Goal: Task Accomplishment & Management: Manage account settings

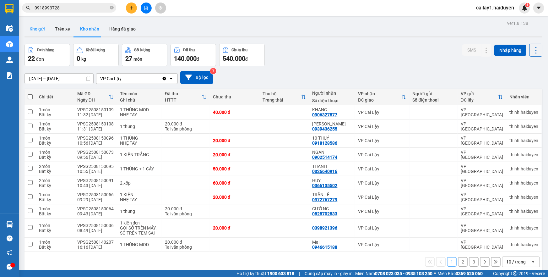
click at [38, 30] on button "Kho gửi" at bounding box center [36, 28] width 25 height 15
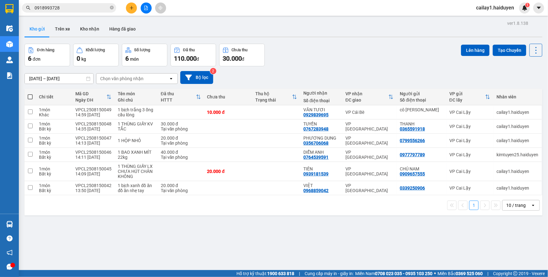
click at [305, 239] on div "ver 1.8.138 Kho gửi Trên xe [PERSON_NAME] Hàng đã [PERSON_NAME] hàng 6 đơn [PER…" at bounding box center [283, 157] width 523 height 277
click at [85, 33] on button "Kho nhận" at bounding box center [89, 28] width 29 height 15
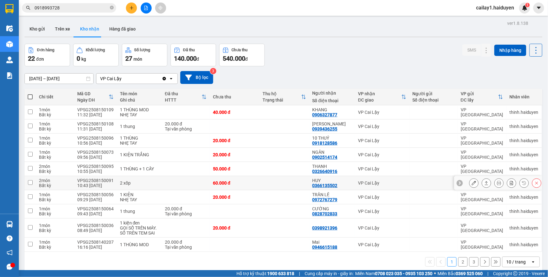
click at [275, 178] on td at bounding box center [284, 183] width 50 height 14
checkbox input "true"
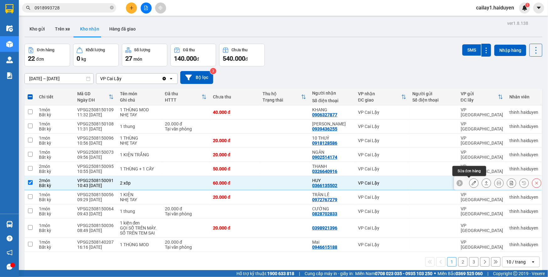
click at [472, 182] on icon at bounding box center [474, 183] width 4 height 4
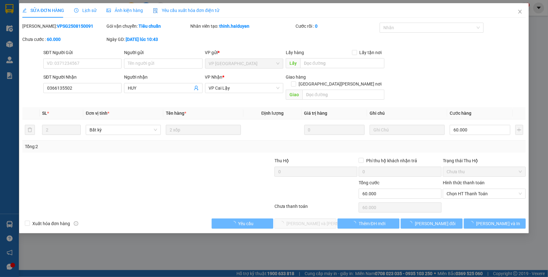
type input "0366135502"
type input "HUY"
type input "60.000"
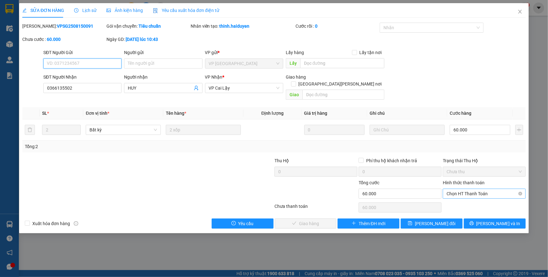
click at [456, 189] on span "Chọn HT Thanh Toán" at bounding box center [483, 193] width 75 height 9
click at [458, 197] on div "Tại văn phòng" at bounding box center [483, 198] width 75 height 7
type input "0"
click at [323, 220] on span "[PERSON_NAME] và Giao hàng" at bounding box center [329, 223] width 85 height 7
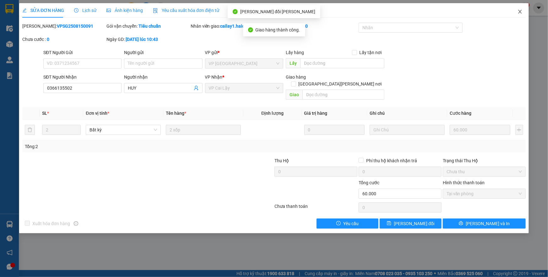
click at [516, 11] on span "Close" at bounding box center [520, 12] width 18 height 18
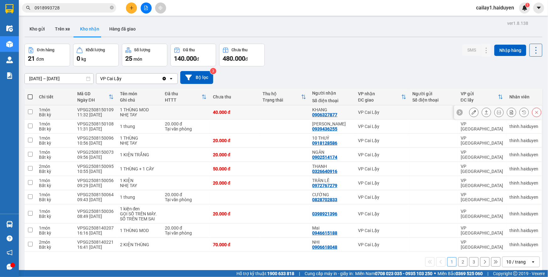
scroll to position [29, 0]
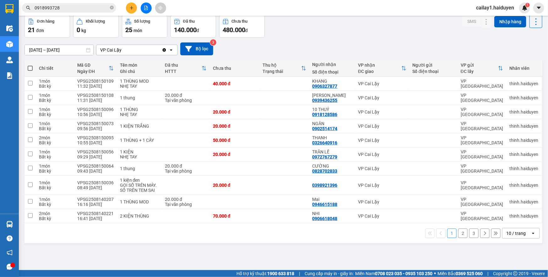
click at [502, 232] on div "10 / trang" at bounding box center [516, 233] width 28 height 10
click at [505, 221] on span "100 / trang" at bounding box center [513, 219] width 23 height 6
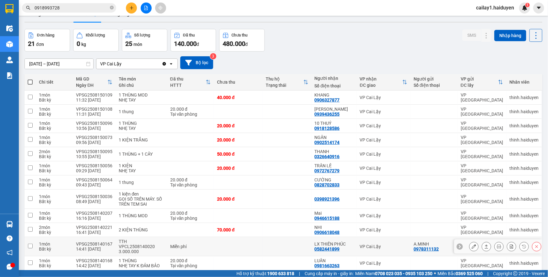
scroll to position [0, 0]
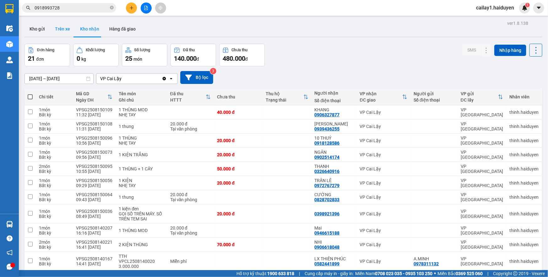
click at [57, 31] on button "Trên xe" at bounding box center [62, 28] width 25 height 15
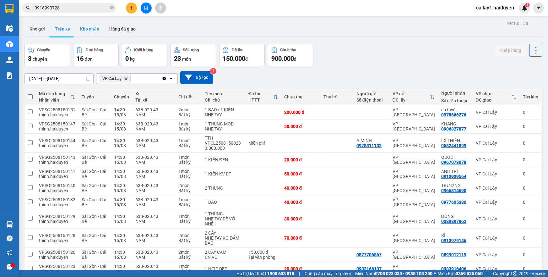
click at [90, 34] on button "Kho nhận" at bounding box center [89, 28] width 29 height 15
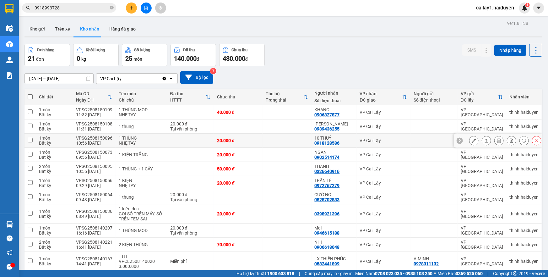
click at [297, 138] on td at bounding box center [286, 140] width 49 height 14
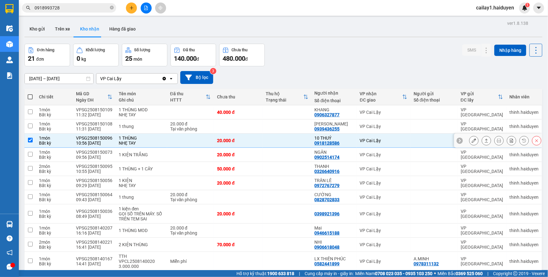
checkbox input "true"
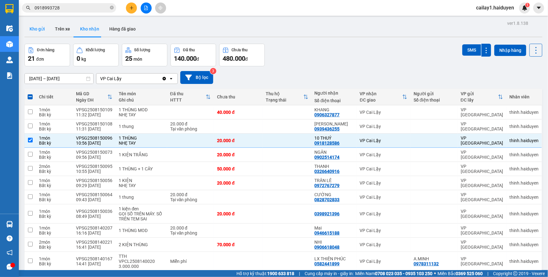
drag, startPoint x: 28, startPoint y: 35, endPoint x: 37, endPoint y: 32, distance: 9.5
click at [28, 35] on button "Kho gửi" at bounding box center [36, 28] width 25 height 15
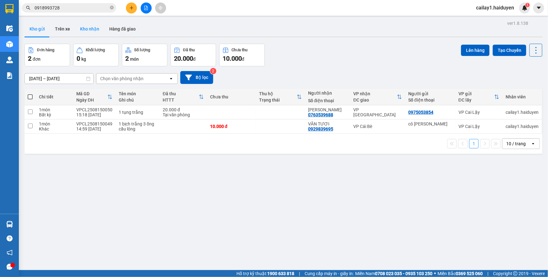
click at [78, 30] on button "Kho nhận" at bounding box center [89, 28] width 29 height 15
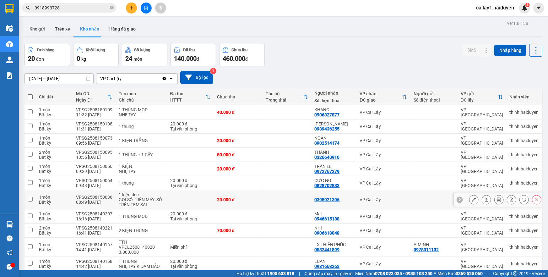
click at [182, 200] on td at bounding box center [190, 199] width 47 height 19
checkbox input "true"
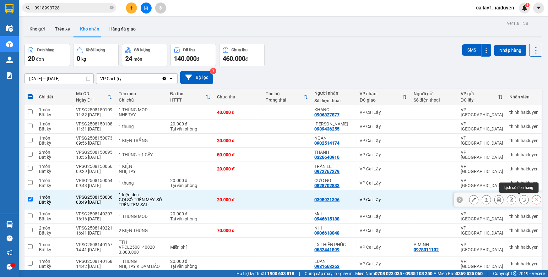
click at [520, 200] on button at bounding box center [524, 199] width 9 height 11
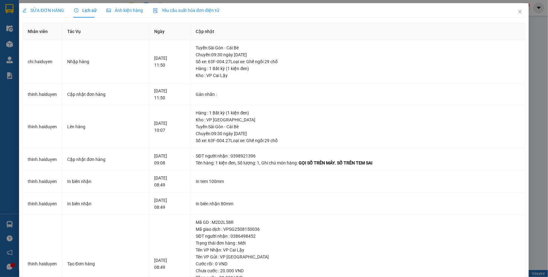
click at [42, 13] on span "SỬA ĐƠN HÀNG" at bounding box center [43, 10] width 42 height 5
click at [56, 8] on span "SỬA ĐƠN HÀNG" at bounding box center [43, 10] width 42 height 5
click at [517, 14] on icon "close" at bounding box center [519, 11] width 5 height 5
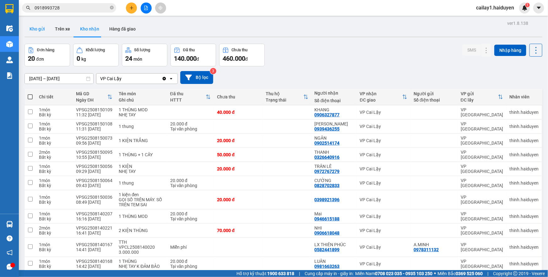
click at [43, 31] on button "Kho gửi" at bounding box center [36, 28] width 25 height 15
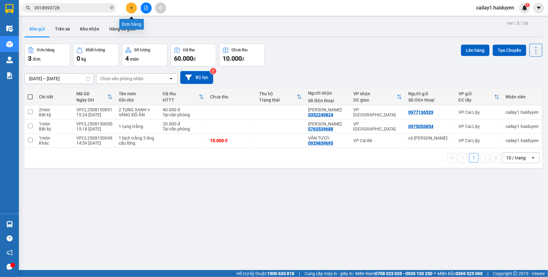
click at [134, 8] on button at bounding box center [131, 8] width 11 height 11
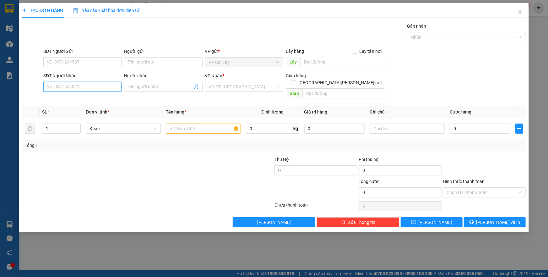
click at [91, 89] on input "SĐT Người Nhận" at bounding box center [82, 87] width 78 height 10
click at [97, 98] on div "0902900065 - LAB THƯƠNG" at bounding box center [82, 99] width 71 height 7
type input "0902900065"
type input "LAB THƯƠNG"
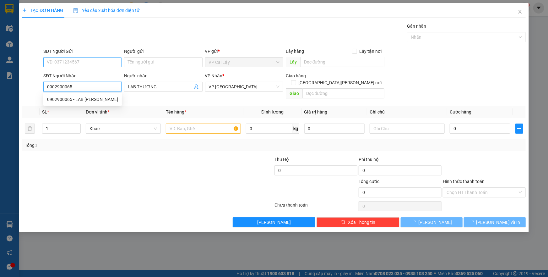
type input "20.000"
type input "0902900065"
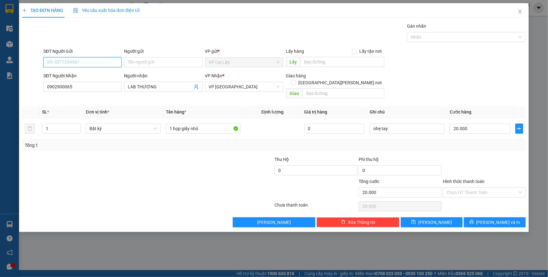
click at [114, 64] on input "SĐT Người Gửi" at bounding box center [82, 62] width 78 height 10
drag, startPoint x: 105, startPoint y: 73, endPoint x: 132, endPoint y: 108, distance: 43.4
click at [105, 74] on div "0902870902 - NK KIM SMILE" at bounding box center [84, 74] width 75 height 7
type input "0902870902"
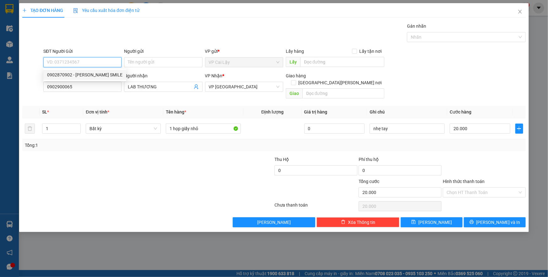
type input "NK KIM SMILE"
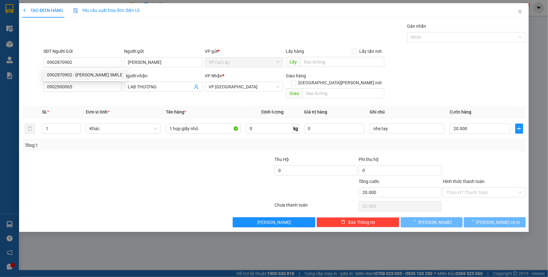
click at [170, 142] on div "Tổng: 1" at bounding box center [118, 145] width 187 height 7
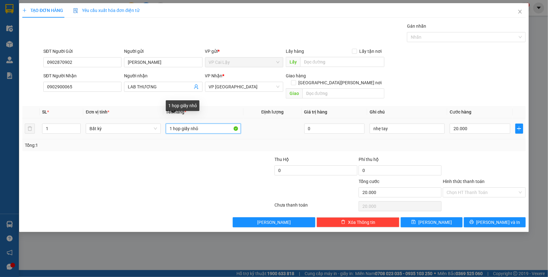
drag, startPoint x: 219, startPoint y: 121, endPoint x: 173, endPoint y: 125, distance: 46.0
click at [173, 125] on input "1 họp giấy nhỏ" at bounding box center [203, 128] width 75 height 10
type input "1 túi vàng"
click at [475, 144] on div "Transit Pickup Surcharge Ids Transit Deliver Surcharge Ids Transit Deliver Surc…" at bounding box center [273, 125] width 503 height 204
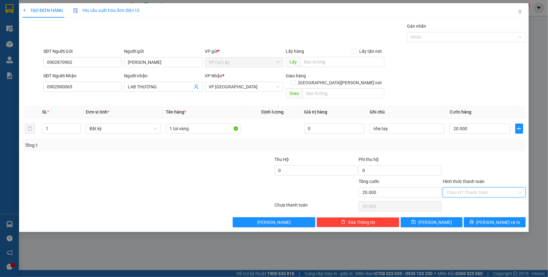
click at [471, 187] on input "Hình thức thanh toán" at bounding box center [481, 191] width 71 height 9
click at [476, 196] on div "Tại văn phòng" at bounding box center [483, 197] width 75 height 7
type input "0"
drag, startPoint x: 500, startPoint y: 173, endPoint x: 488, endPoint y: 190, distance: 20.7
click at [500, 178] on div "Hình thức thanh toán" at bounding box center [484, 182] width 83 height 9
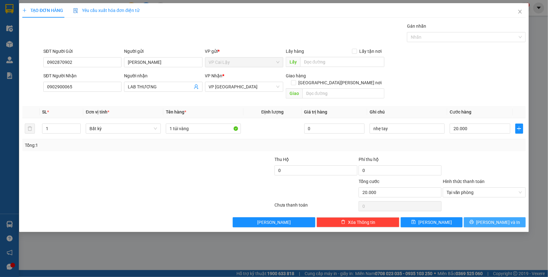
click at [474, 219] on icon "printer" at bounding box center [471, 221] width 4 height 4
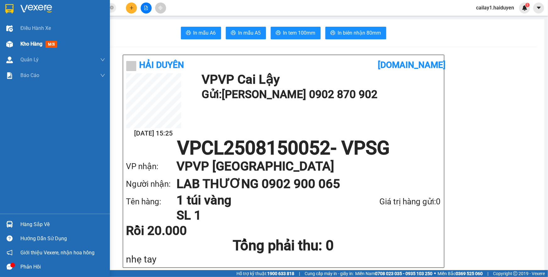
click at [28, 43] on span "Kho hàng" at bounding box center [31, 44] width 22 height 6
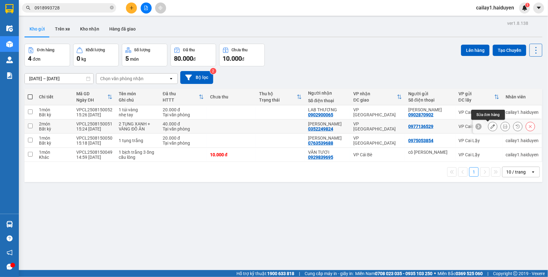
click at [490, 127] on icon at bounding box center [492, 126] width 4 height 4
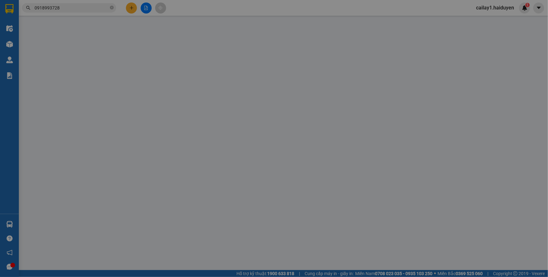
type input "0977136529"
type input "0352249824"
type input "KHÁNH DUYÊN"
type input "40.000"
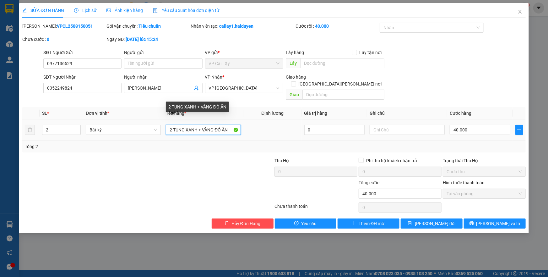
drag, startPoint x: 172, startPoint y: 122, endPoint x: 161, endPoint y: 125, distance: 11.2
click at [161, 125] on tr "2 Bất kỳ 2 TỤNG XANH + VÀNG ĐỒ ĂN 0 40.000" at bounding box center [273, 129] width 503 height 21
click at [203, 126] on input "1 TỤNG XANH + VÀNG ĐỒ ĂN" at bounding box center [203, 130] width 75 height 10
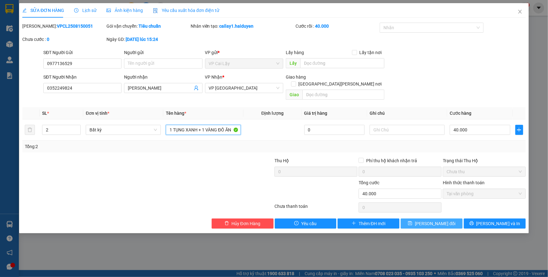
type input "1 TỤNG XANH + 1 VÀNG ĐỒ ĂN"
click at [417, 218] on button "[PERSON_NAME] thay đổi" at bounding box center [432, 223] width 62 height 10
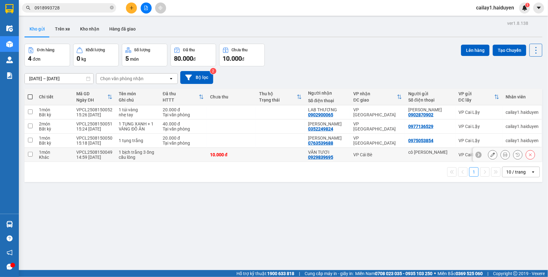
click at [270, 155] on td at bounding box center [280, 155] width 49 height 14
checkbox input "true"
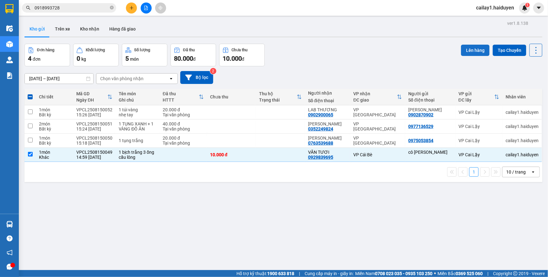
click at [475, 47] on button "Lên hàng" at bounding box center [475, 50] width 29 height 11
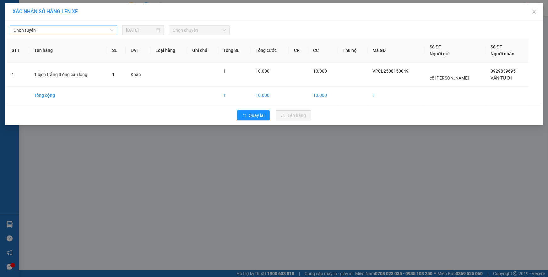
drag, startPoint x: 94, startPoint y: 27, endPoint x: 91, endPoint y: 35, distance: 8.6
click at [94, 27] on span "Chọn tuyến" at bounding box center [64, 29] width 100 height 9
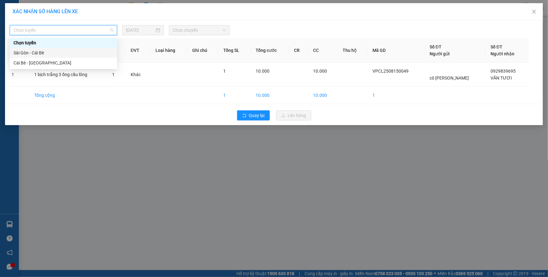
click at [86, 50] on div "Sài Gòn - Cái Bè" at bounding box center [64, 52] width 100 height 7
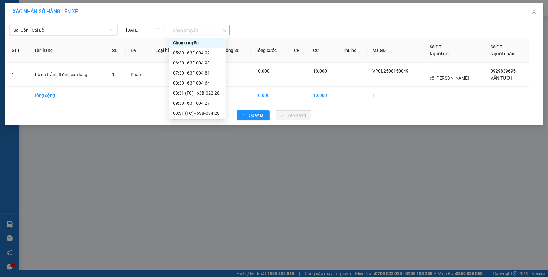
click at [207, 30] on span "Chọn chuyến" at bounding box center [199, 29] width 53 height 9
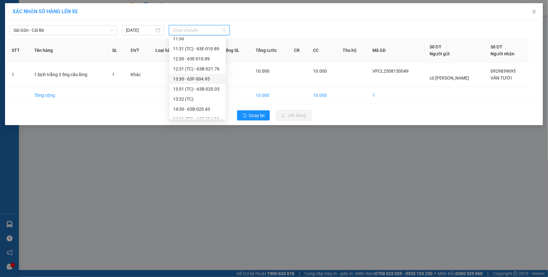
scroll to position [114, 0]
click at [209, 77] on div "13:31 (TC) - 63B-020.03" at bounding box center [197, 79] width 49 height 7
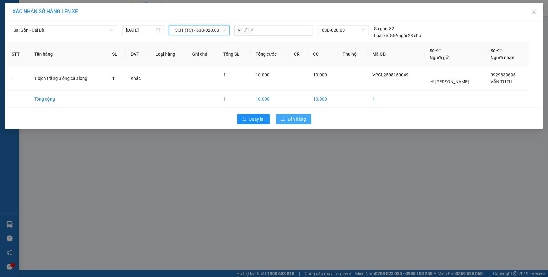
click at [289, 119] on span "Lên hàng" at bounding box center [297, 119] width 18 height 7
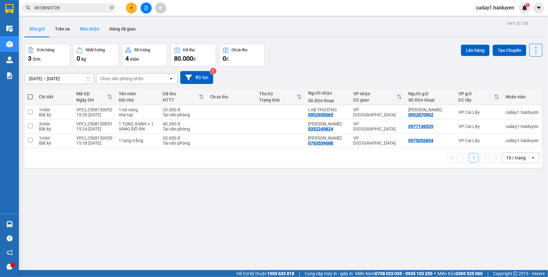
click at [91, 33] on button "Kho nhận" at bounding box center [89, 28] width 29 height 15
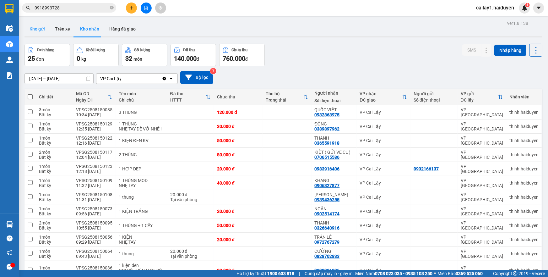
click at [30, 29] on button "Kho gửi" at bounding box center [36, 28] width 25 height 15
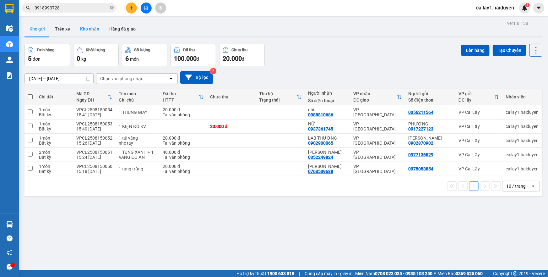
click at [91, 31] on button "Kho nhận" at bounding box center [89, 28] width 29 height 15
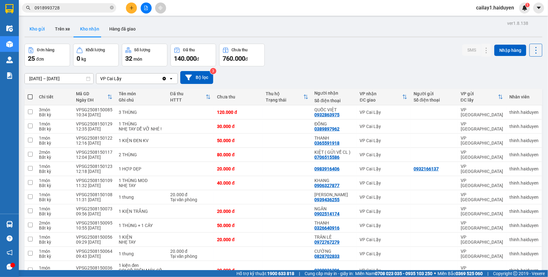
click at [40, 30] on button "Kho gửi" at bounding box center [36, 28] width 25 height 15
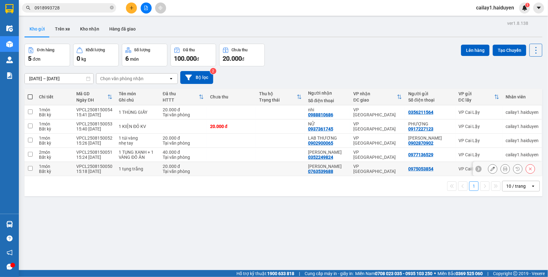
click at [130, 171] on div "1 tụng trắng" at bounding box center [138, 168] width 38 height 5
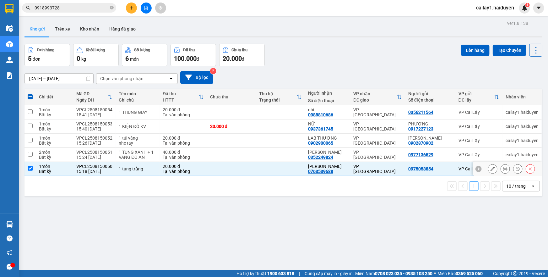
click at [213, 168] on td at bounding box center [231, 169] width 49 height 14
checkbox input "false"
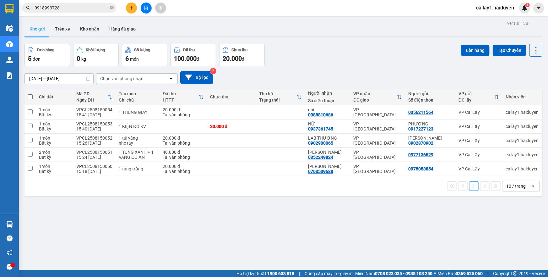
click at [88, 9] on input "0918993728" at bounding box center [72, 7] width 74 height 7
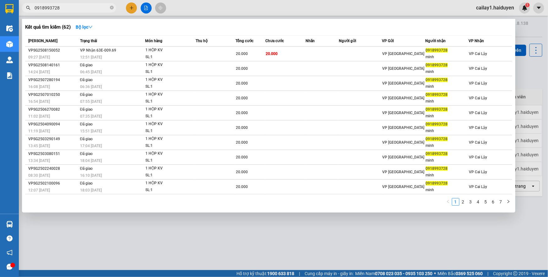
click at [88, 9] on input "0918993728" at bounding box center [72, 7] width 74 height 7
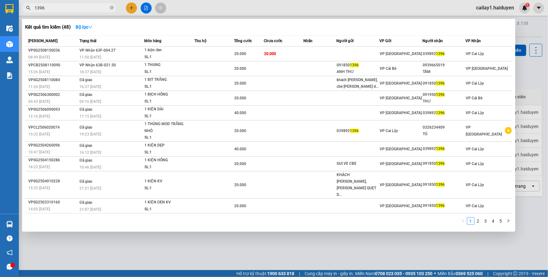
type input "1396"
click at [207, 10] on div at bounding box center [274, 138] width 548 height 277
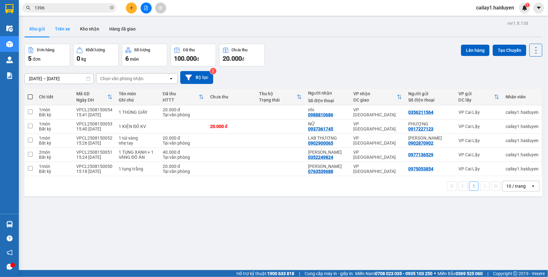
click at [61, 31] on button "Trên xe" at bounding box center [62, 28] width 25 height 15
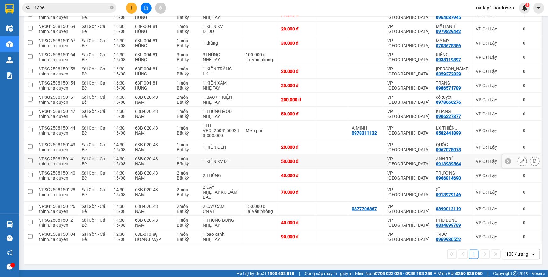
scroll to position [393, 0]
click at [337, 233] on td at bounding box center [332, 237] width 32 height 14
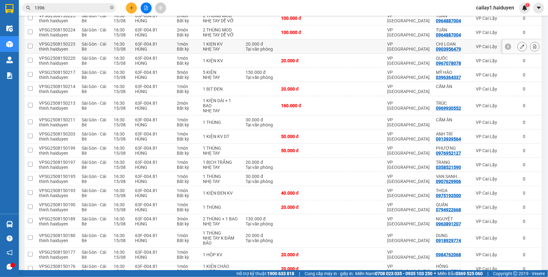
scroll to position [0, 0]
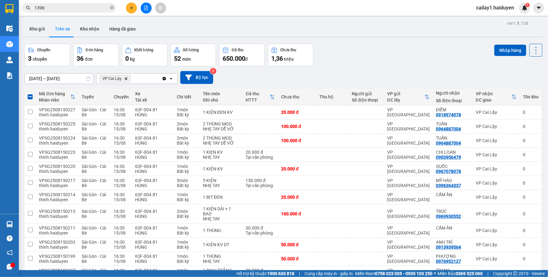
click at [500, 54] on button "Nhập hàng" at bounding box center [510, 50] width 32 height 11
checkbox input "false"
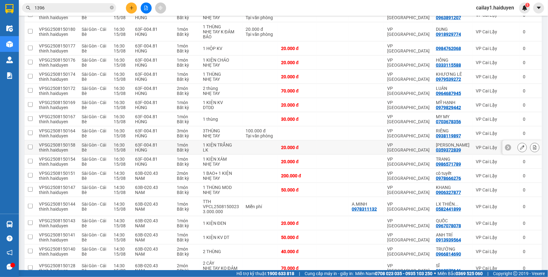
scroll to position [379, 0]
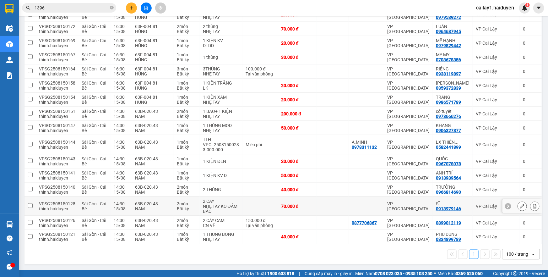
click at [330, 204] on td at bounding box center [332, 206] width 32 height 19
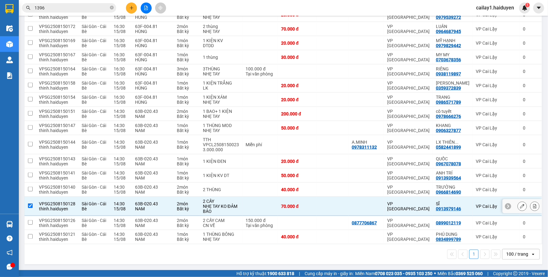
click at [329, 208] on td at bounding box center [332, 206] width 32 height 19
checkbox input "false"
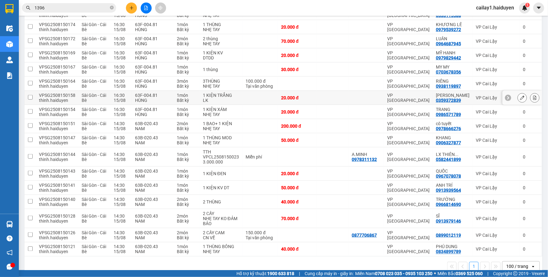
scroll to position [294, 0]
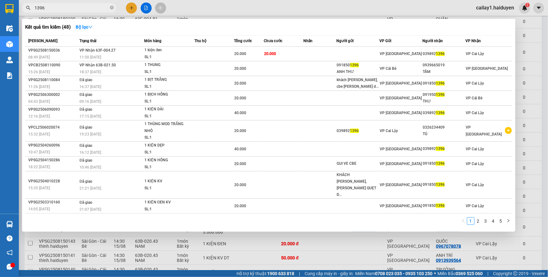
click at [78, 8] on input "1396" at bounding box center [72, 7] width 74 height 7
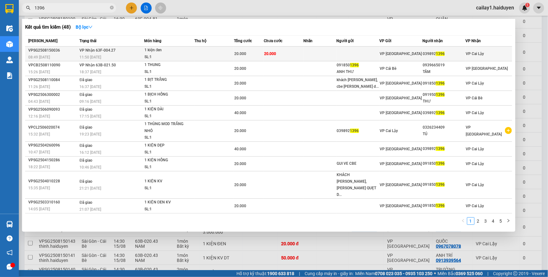
click at [294, 49] on td "20.000" at bounding box center [284, 53] width 40 height 15
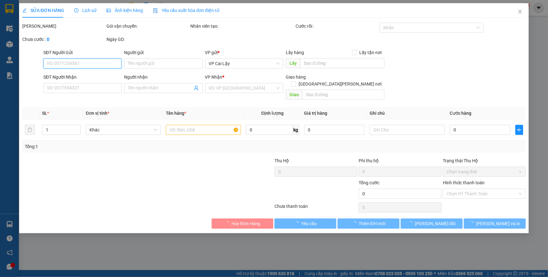
type input "0398921396"
type input "20.000"
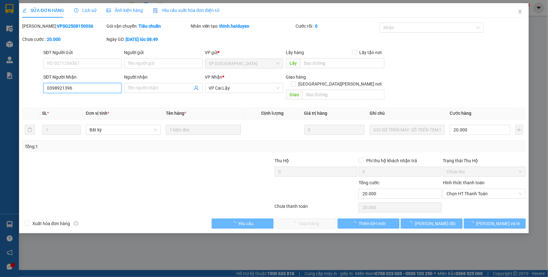
click at [63, 88] on input "0398921396" at bounding box center [82, 88] width 78 height 10
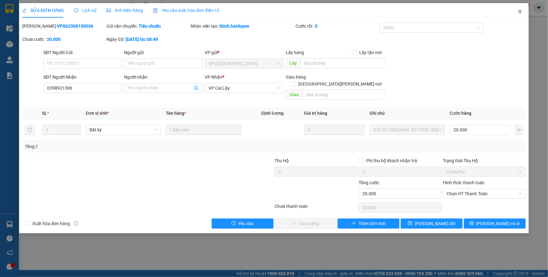
click at [520, 12] on icon "close" at bounding box center [519, 12] width 3 height 4
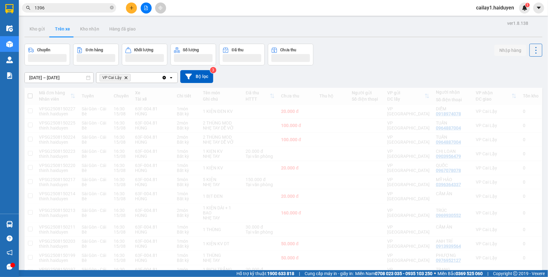
click at [66, 8] on input "1396" at bounding box center [72, 7] width 74 height 7
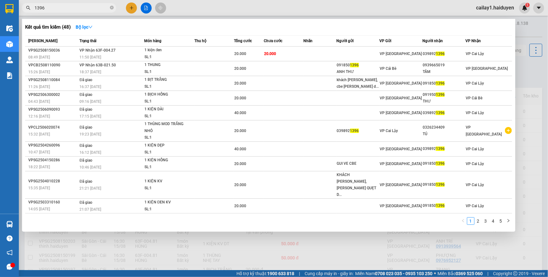
click at [66, 8] on input "1396" at bounding box center [72, 7] width 74 height 7
paste input "039892"
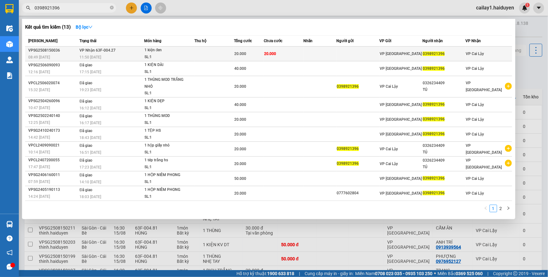
type input "0398921396"
click at [251, 54] on div "20.000" at bounding box center [248, 53] width 29 height 7
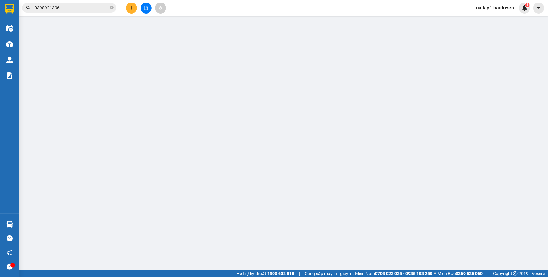
type input "0398921396"
type input "20.000"
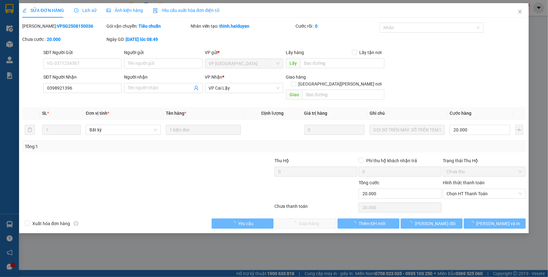
click at [89, 13] on span "Lịch sử" at bounding box center [85, 10] width 22 height 5
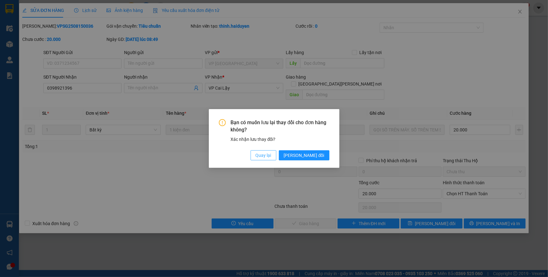
click at [271, 155] on span "Quay lại" at bounding box center [264, 155] width 16 height 7
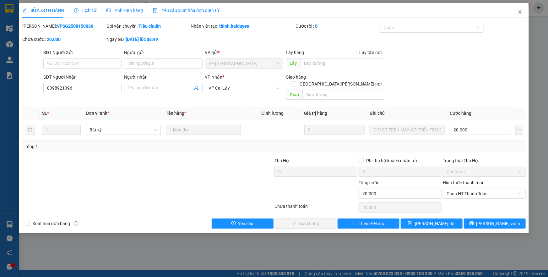
click at [520, 10] on icon "close" at bounding box center [519, 11] width 5 height 5
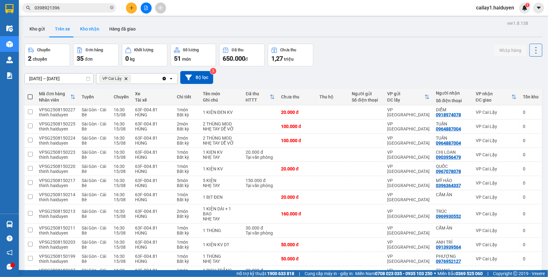
click at [95, 32] on button "Kho nhận" at bounding box center [89, 28] width 29 height 15
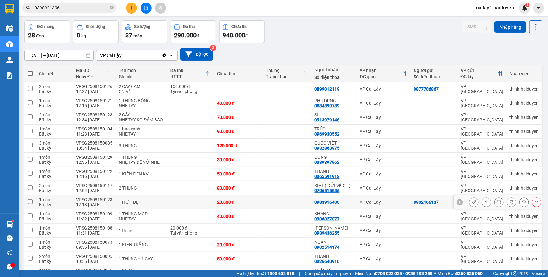
scroll to position [85, 0]
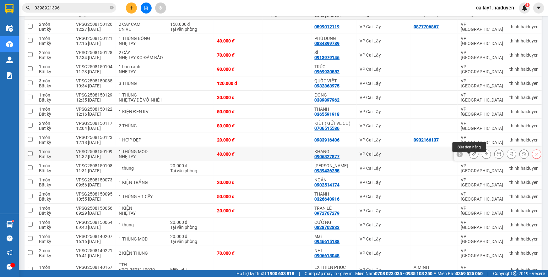
click at [472, 158] on button at bounding box center [473, 154] width 9 height 11
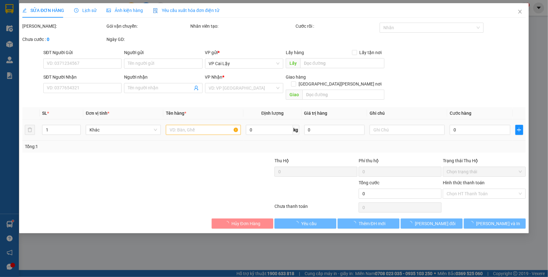
type input "0906327877"
type input "KHANG"
type input "40.000"
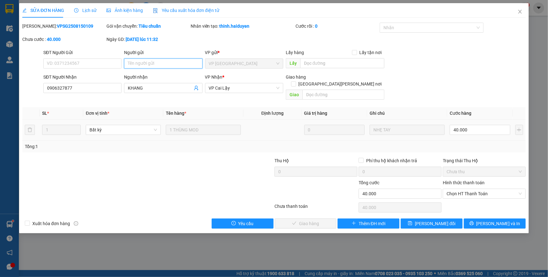
click at [175, 64] on input "Người gửi" at bounding box center [163, 63] width 78 height 10
type input "giao cọ"
click at [443, 220] on span "[PERSON_NAME] thay đổi" at bounding box center [435, 223] width 41 height 7
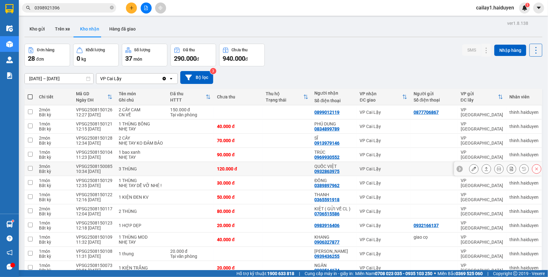
click at [270, 170] on td at bounding box center [286, 169] width 49 height 14
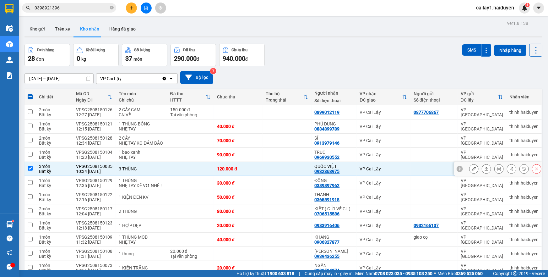
click at [274, 176] on td at bounding box center [286, 169] width 49 height 14
checkbox input "false"
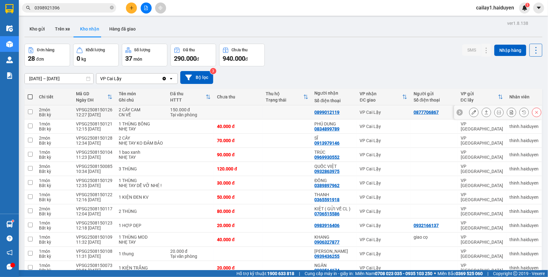
click at [305, 112] on td at bounding box center [286, 112] width 49 height 14
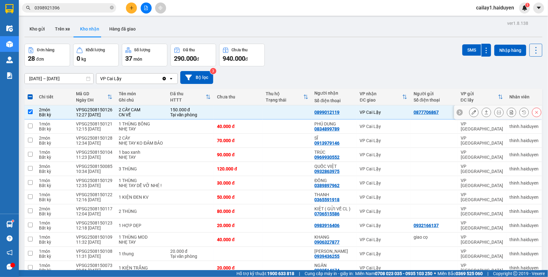
click at [246, 112] on td at bounding box center [238, 112] width 49 height 14
checkbox input "false"
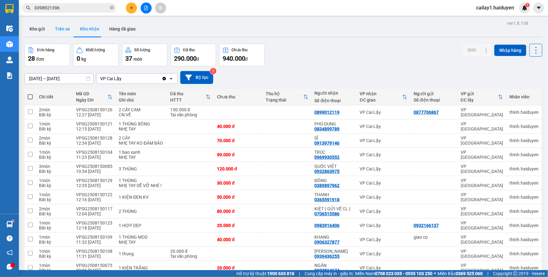
click at [57, 29] on button "Trên xe" at bounding box center [62, 28] width 25 height 15
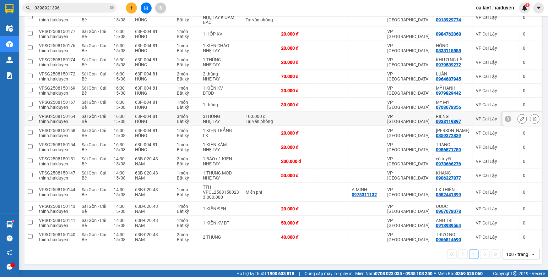
scroll to position [332, 0]
click at [263, 162] on td at bounding box center [260, 161] width 35 height 14
checkbox input "true"
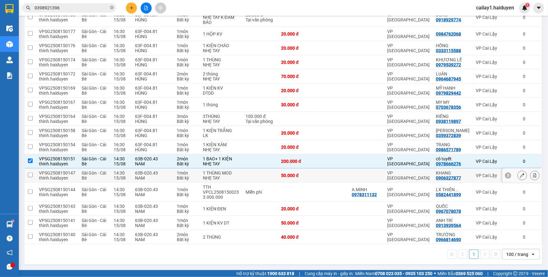
click at [259, 177] on td at bounding box center [260, 175] width 35 height 14
checkbox input "true"
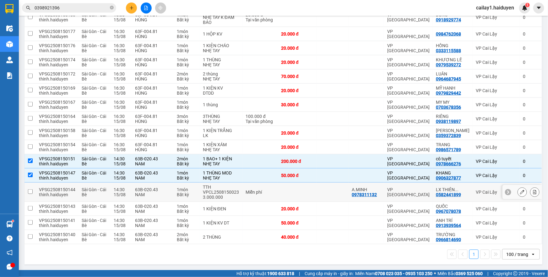
click at [322, 191] on td at bounding box center [332, 191] width 32 height 19
checkbox input "true"
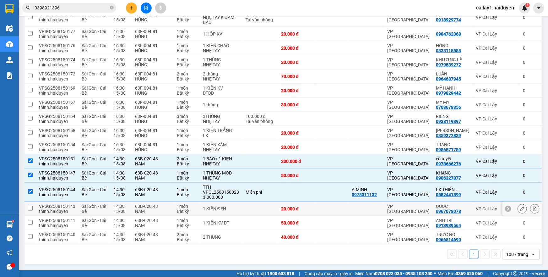
click at [324, 209] on td at bounding box center [332, 209] width 32 height 14
checkbox input "true"
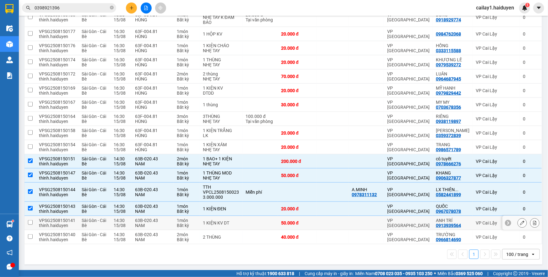
click at [324, 223] on td at bounding box center [332, 223] width 32 height 14
checkbox input "true"
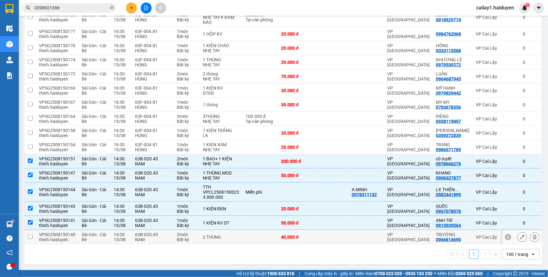
click at [320, 236] on td at bounding box center [332, 237] width 32 height 14
checkbox input "true"
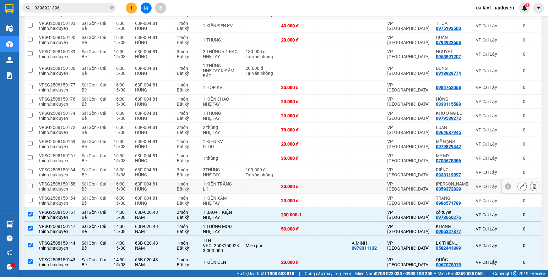
scroll to position [246, 0]
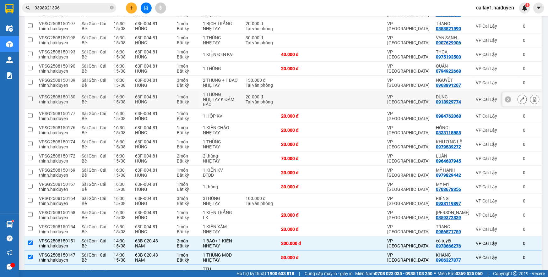
click at [367, 100] on td at bounding box center [365, 99] width 35 height 19
checkbox input "true"
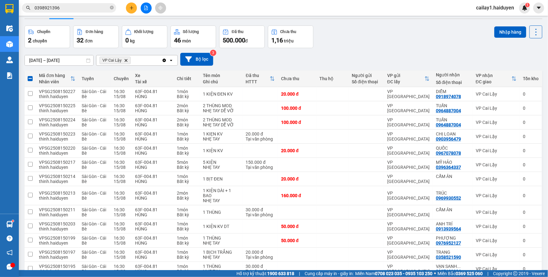
scroll to position [0, 0]
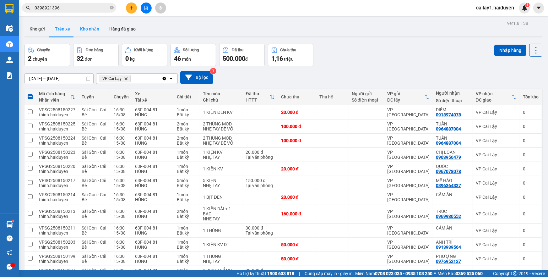
click at [96, 29] on button "Kho nhận" at bounding box center [89, 28] width 29 height 15
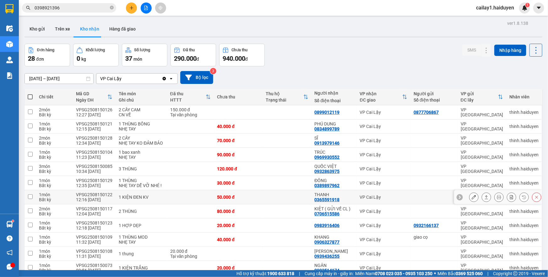
click at [296, 201] on td at bounding box center [286, 197] width 49 height 14
checkbox input "true"
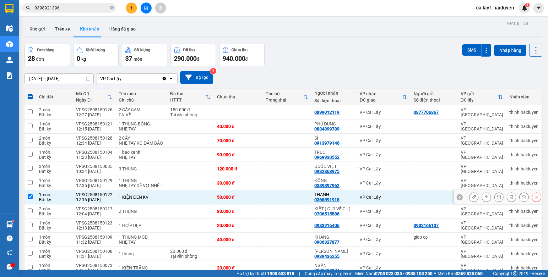
click at [327, 202] on div "0365591918" at bounding box center [327, 199] width 25 height 5
copy div "0365591918"
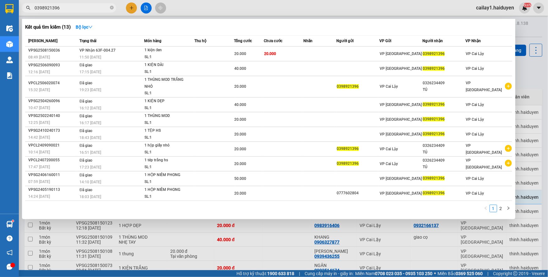
click at [88, 6] on input "0398921396" at bounding box center [72, 7] width 74 height 7
paste input "65591918"
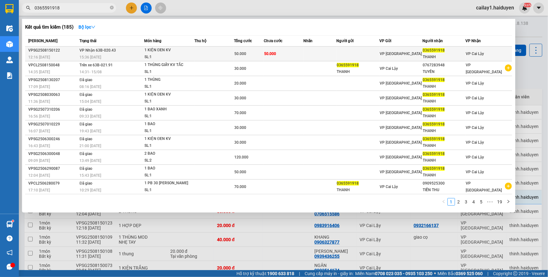
type input "0365591918"
click at [323, 50] on td at bounding box center [319, 53] width 33 height 15
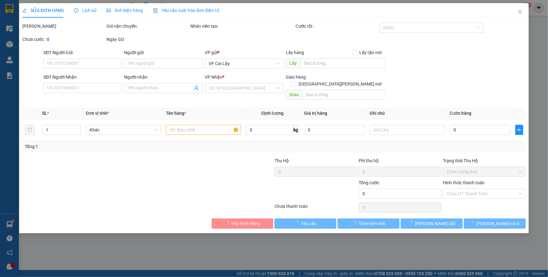
type input "0365591918"
type input "THANH"
type input "50.000"
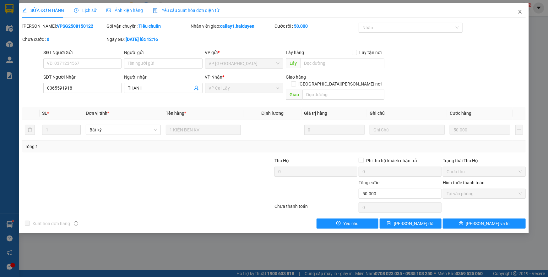
click at [520, 11] on icon "close" at bounding box center [519, 12] width 3 height 4
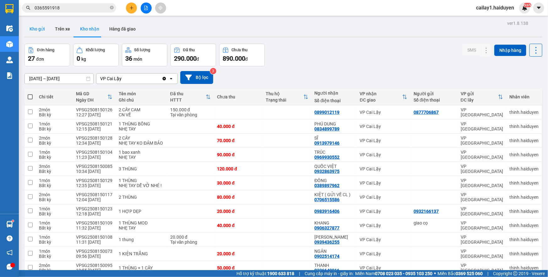
click at [40, 32] on button "Kho gửi" at bounding box center [36, 28] width 25 height 15
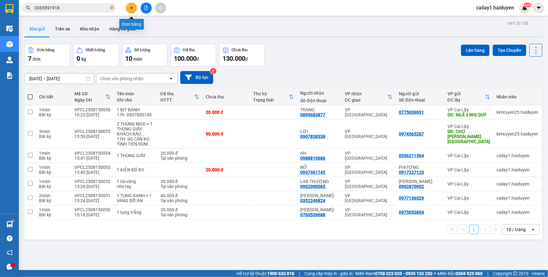
click at [132, 6] on icon "plus" at bounding box center [131, 8] width 4 height 4
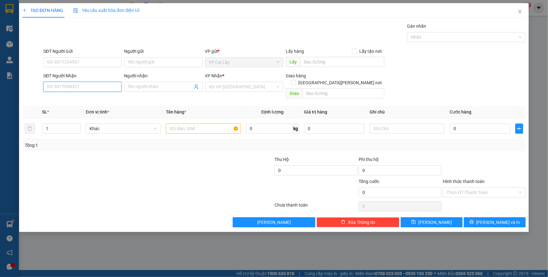
click at [87, 85] on input "SĐT Người Nhận" at bounding box center [82, 87] width 78 height 10
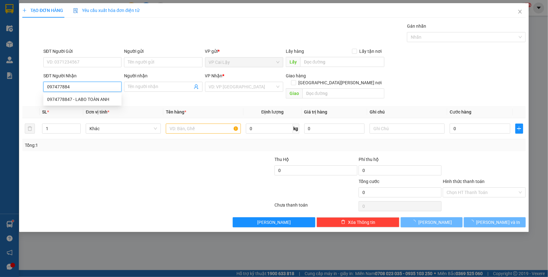
type input "0974778847"
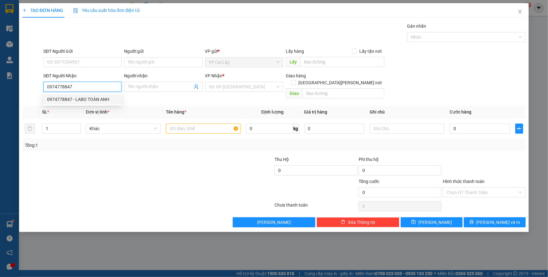
click at [90, 99] on div "0974778847 - LABO TOÀN ANH" at bounding box center [82, 99] width 71 height 7
type input "LABO TOÀN ANH"
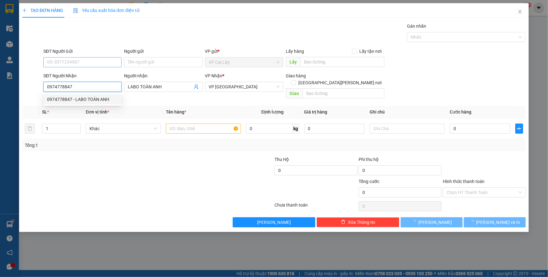
type input "0974778847"
type input "20.000"
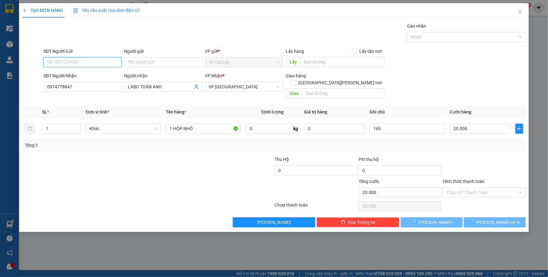
click at [114, 61] on input "SĐT Người Gửi" at bounding box center [82, 62] width 78 height 10
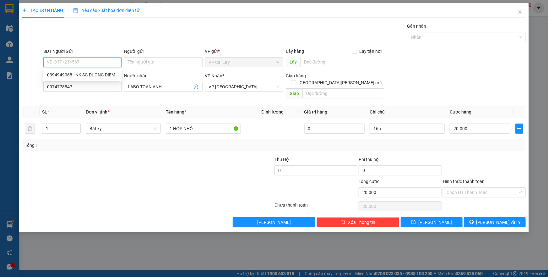
click at [114, 61] on input "SĐT Người Gửi" at bounding box center [82, 62] width 78 height 10
click at [111, 73] on div "0394949068 - NK SG DUONG DIEM" at bounding box center [82, 74] width 71 height 7
type input "0394949068"
type input "NK SG DUONG DIEM"
type input "CHỢ THUỘC NHIÊU"
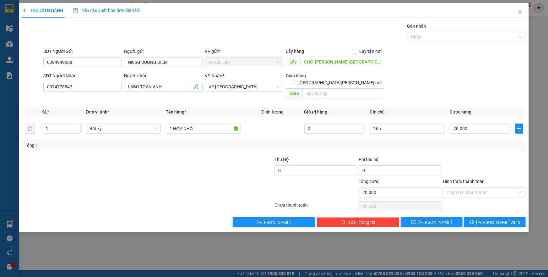
click at [433, 142] on div "Tổng: 1" at bounding box center [274, 145] width 498 height 7
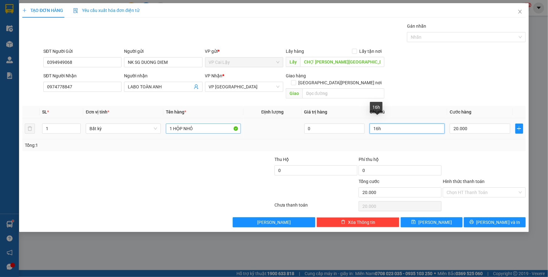
drag, startPoint x: 386, startPoint y: 120, endPoint x: 236, endPoint y: 116, distance: 149.8
click at [236, 118] on tr "1 Bất kỳ 1 HỘP NHỎ 0 16h 20.000" at bounding box center [273, 128] width 503 height 21
type input "17h"
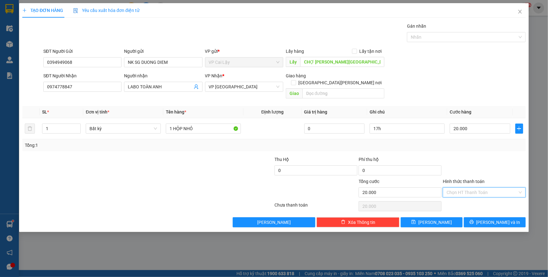
drag, startPoint x: 472, startPoint y: 185, endPoint x: 474, endPoint y: 196, distance: 10.8
click at [473, 188] on input "Hình thức thanh toán" at bounding box center [481, 191] width 71 height 9
click at [474, 197] on div "Tại văn phòng" at bounding box center [483, 197] width 75 height 7
type input "0"
click at [509, 165] on div at bounding box center [484, 167] width 84 height 22
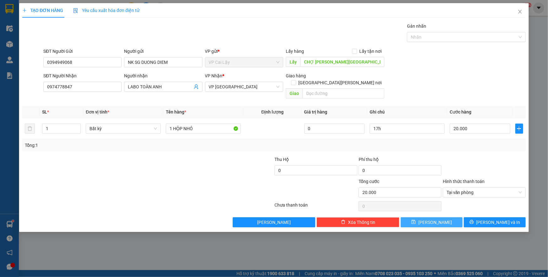
click at [434, 219] on span "[PERSON_NAME]" at bounding box center [435, 222] width 34 height 7
type input "0"
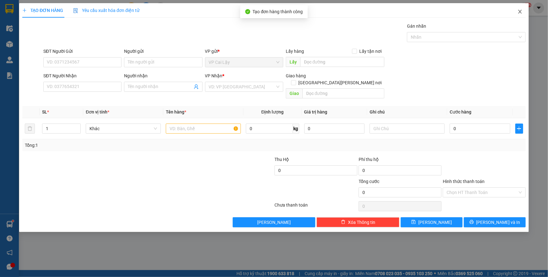
click at [519, 12] on icon "close" at bounding box center [519, 11] width 5 height 5
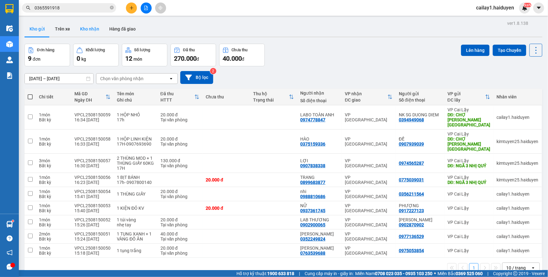
click at [84, 30] on button "Kho nhận" at bounding box center [89, 28] width 29 height 15
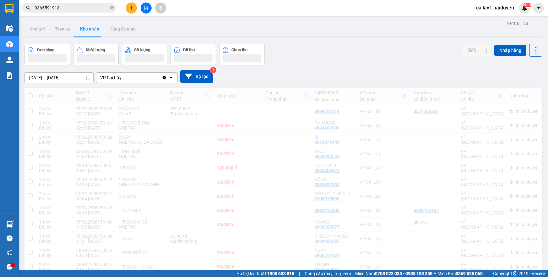
click at [35, 28] on button "Kho gửi" at bounding box center [36, 28] width 25 height 15
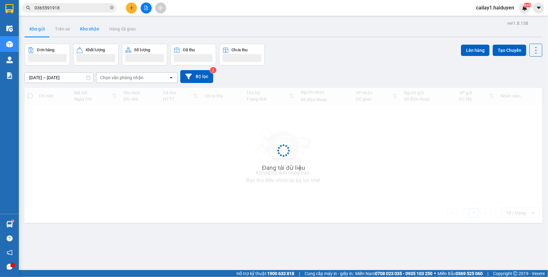
click at [35, 28] on button "Kho gửi" at bounding box center [36, 28] width 25 height 15
drag, startPoint x: 76, startPoint y: 30, endPoint x: 35, endPoint y: 28, distance: 41.2
click at [35, 28] on button "Kho gửi" at bounding box center [36, 28] width 25 height 15
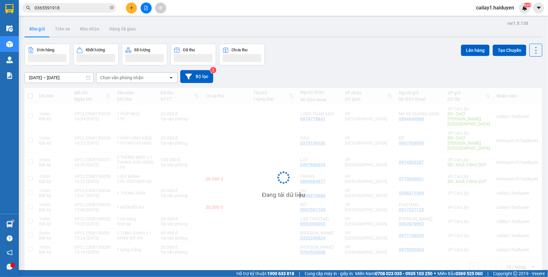
click at [35, 28] on button "Kho gửi" at bounding box center [36, 28] width 25 height 15
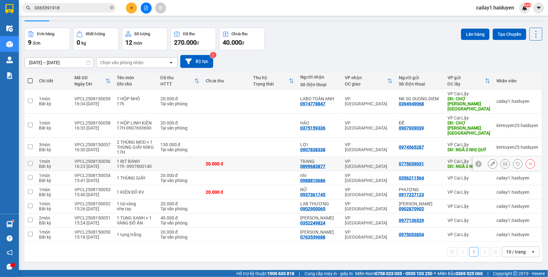
scroll to position [29, 0]
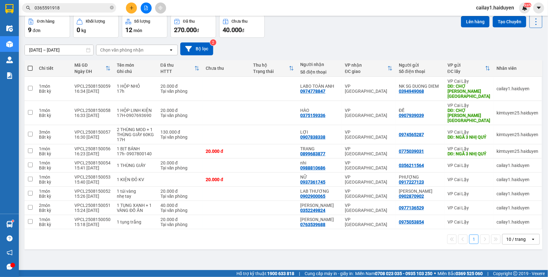
click at [69, 10] on input "0365591918" at bounding box center [72, 7] width 74 height 7
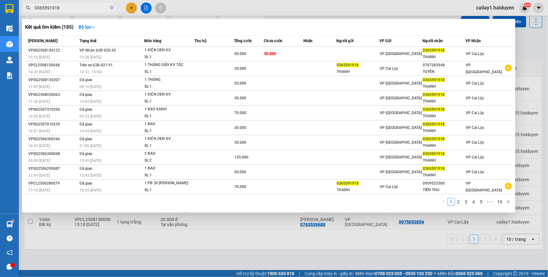
click at [69, 10] on input "0365591918" at bounding box center [72, 7] width 74 height 7
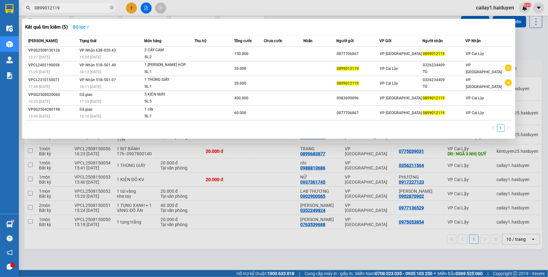
type input "0899012119"
click at [82, 26] on strong "Bộ lọc" at bounding box center [81, 26] width 17 height 5
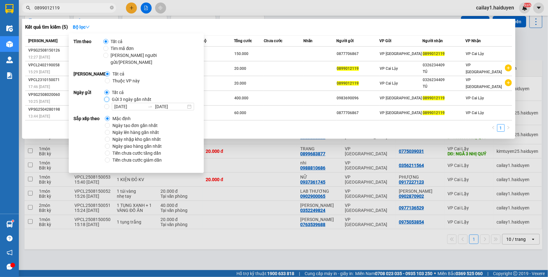
click at [105, 97] on input "Gửi 3 ngày gần nhất" at bounding box center [106, 99] width 5 height 5
radio input "true"
radio input "false"
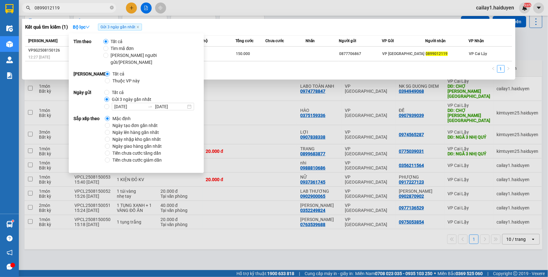
click at [85, 6] on input "0899012119" at bounding box center [72, 7] width 74 height 7
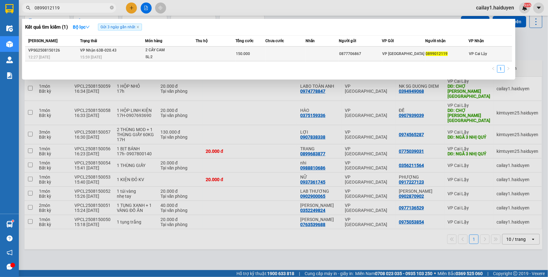
click at [207, 50] on td at bounding box center [216, 53] width 40 height 15
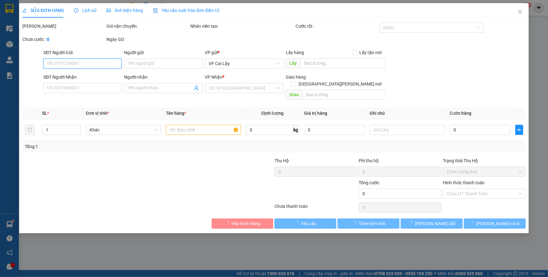
type input "0877706867"
type input "0899012119"
type input "150.000"
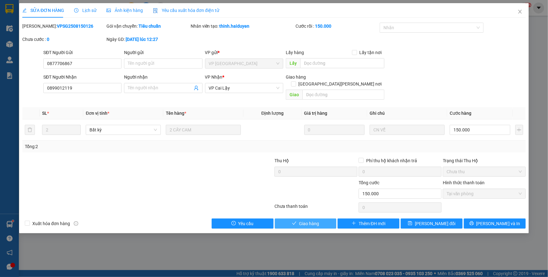
click at [292, 219] on button "Giao hàng" at bounding box center [306, 223] width 62 height 10
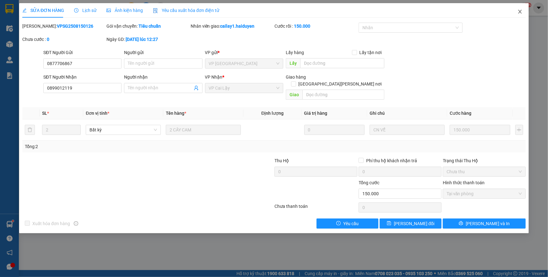
click at [521, 13] on icon "close" at bounding box center [519, 11] width 5 height 5
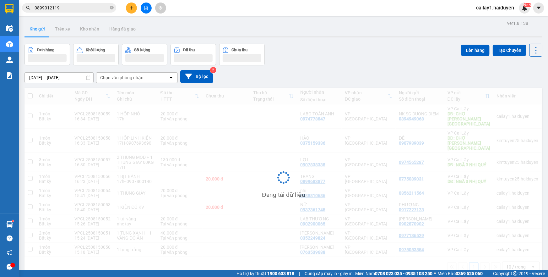
click at [77, 8] on input "0899012119" at bounding box center [72, 7] width 74 height 7
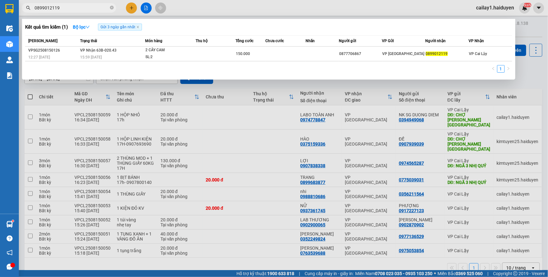
click at [77, 8] on input "0899012119" at bounding box center [72, 7] width 74 height 7
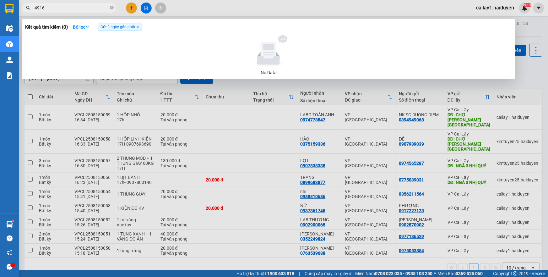
type input "4916"
click at [283, 2] on div at bounding box center [274, 138] width 548 height 277
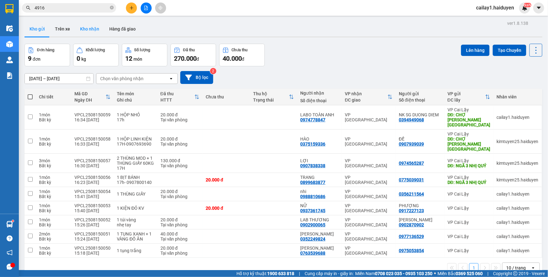
click at [93, 30] on button "Kho nhận" at bounding box center [89, 28] width 29 height 15
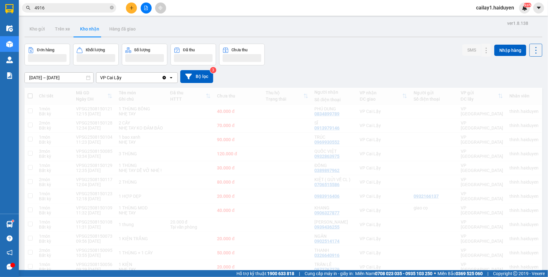
click at [119, 30] on button "Hàng đã giao" at bounding box center [122, 28] width 36 height 15
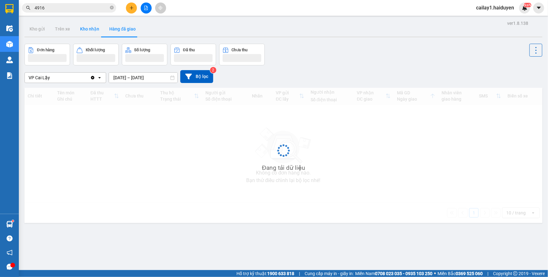
click at [119, 30] on button "Hàng đã giao" at bounding box center [122, 28] width 36 height 15
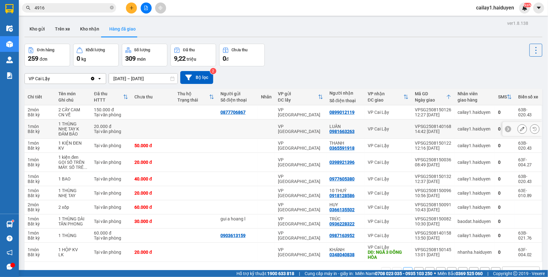
click at [233, 129] on div at bounding box center [237, 128] width 34 height 5
click at [333, 151] on td "THANH 0365591918" at bounding box center [345, 145] width 38 height 14
drag, startPoint x: 333, startPoint y: 151, endPoint x: 393, endPoint y: 67, distance: 103.1
click at [393, 67] on div "VP Cai Lậy Clear value open 13/08/2025 – 15/08/2025 Press the down arrow key to…" at bounding box center [283, 77] width 518 height 22
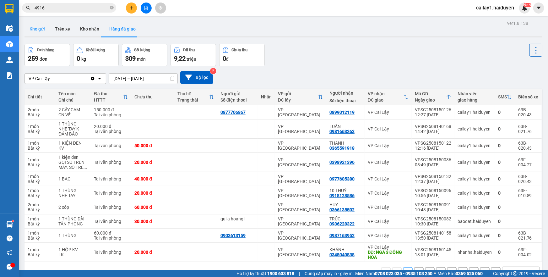
click at [39, 31] on button "Kho gửi" at bounding box center [36, 28] width 25 height 15
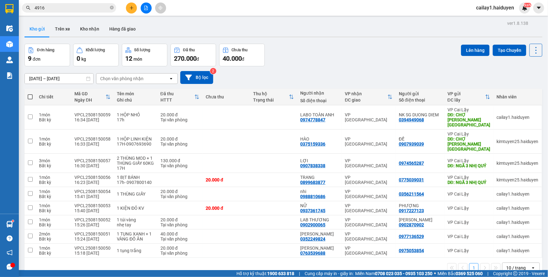
click at [74, 8] on input "4916" at bounding box center [72, 7] width 74 height 7
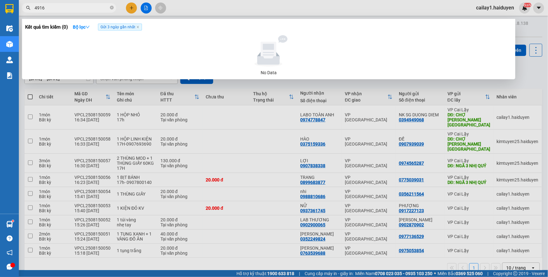
click at [74, 8] on input "4916" at bounding box center [72, 7] width 74 height 7
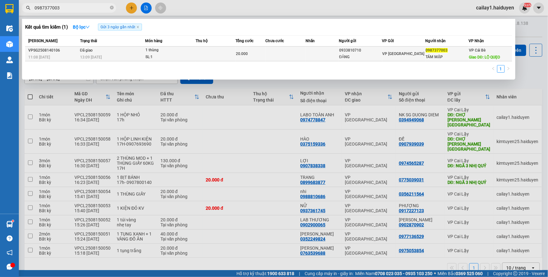
type input "0987377003"
click at [304, 56] on td at bounding box center [286, 53] width 40 height 15
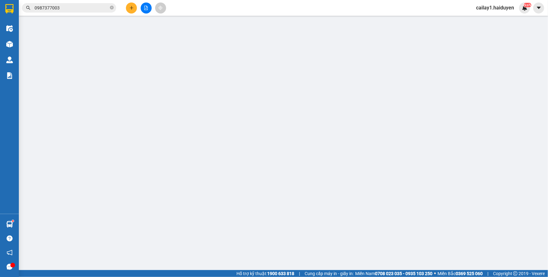
type input "0933810710"
type input "ĐĂNG"
type input "0987377003"
type input "TÁM MẬP"
type input "LỘ QUẸO"
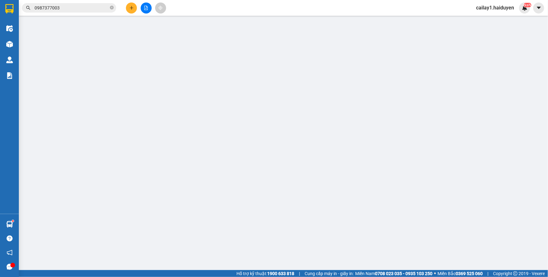
type input "20.000"
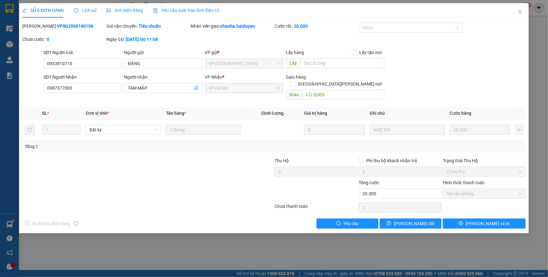
click at [92, 11] on span "Lịch sử" at bounding box center [85, 10] width 22 height 5
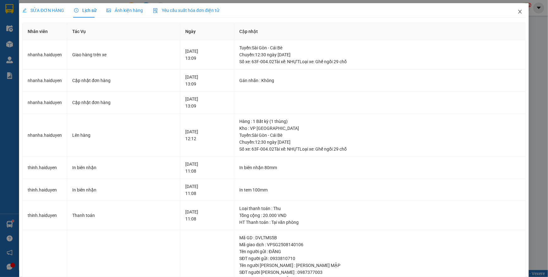
click at [517, 13] on icon "close" at bounding box center [519, 11] width 5 height 5
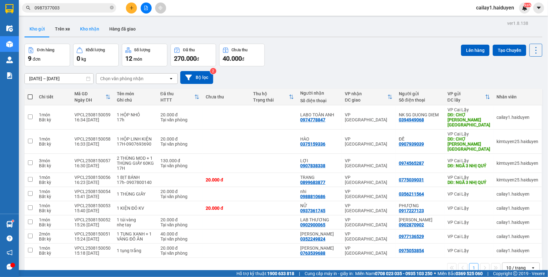
click at [80, 32] on button "Kho nhận" at bounding box center [89, 28] width 29 height 15
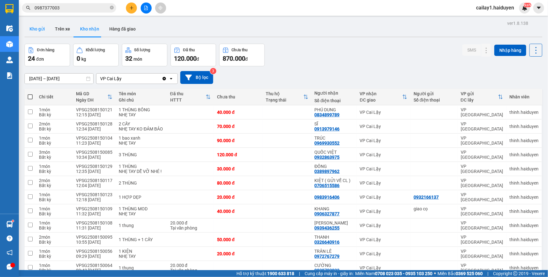
click at [37, 33] on button "Kho gửi" at bounding box center [36, 28] width 25 height 15
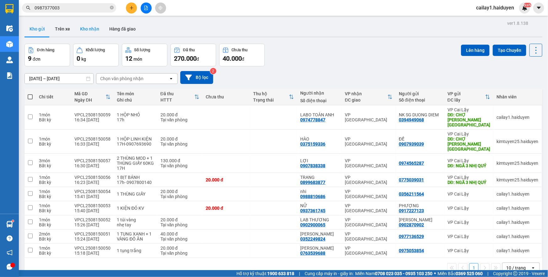
click at [87, 34] on button "Kho nhận" at bounding box center [89, 28] width 29 height 15
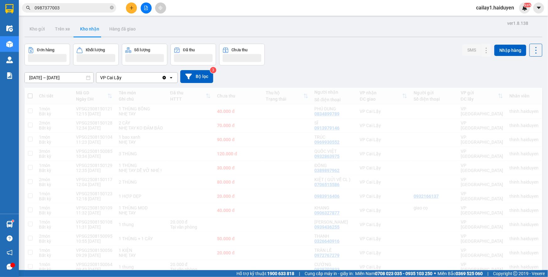
click at [72, 8] on input "0987377003" at bounding box center [72, 7] width 74 height 7
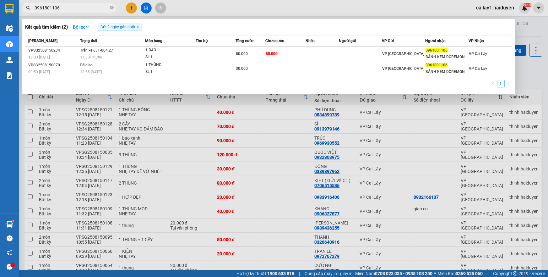
click at [209, 14] on div at bounding box center [274, 138] width 548 height 277
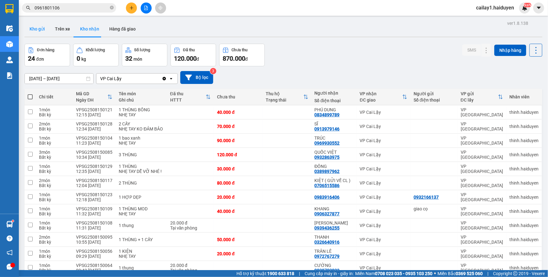
click at [36, 32] on button "Kho gửi" at bounding box center [36, 28] width 25 height 15
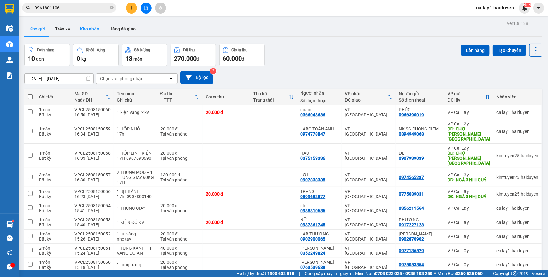
click at [94, 25] on button "Kho nhận" at bounding box center [89, 28] width 29 height 15
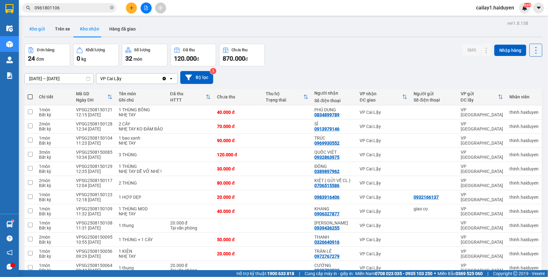
click at [44, 29] on button "Kho gửi" at bounding box center [36, 28] width 25 height 15
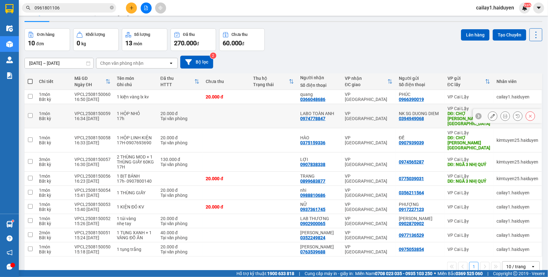
scroll to position [29, 0]
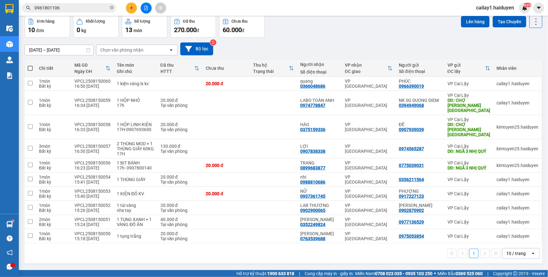
click at [69, 9] on input "0961801106" at bounding box center [72, 7] width 74 height 7
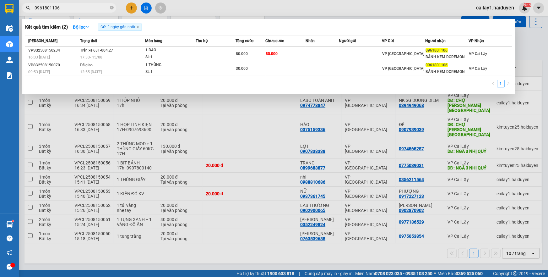
click at [69, 9] on input "0961801106" at bounding box center [72, 7] width 74 height 7
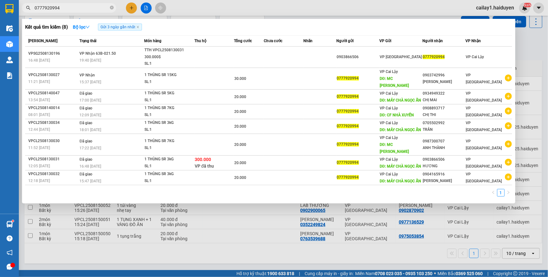
type input "0777920994"
click at [225, 3] on div at bounding box center [274, 138] width 548 height 277
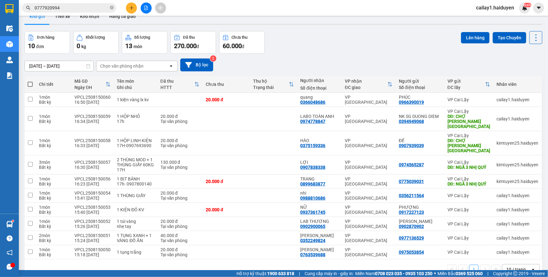
scroll to position [0, 0]
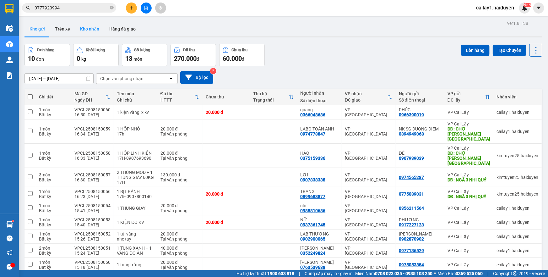
click at [78, 29] on button "Kho nhận" at bounding box center [89, 28] width 29 height 15
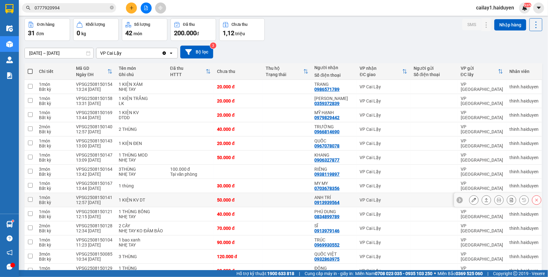
scroll to position [28, 0]
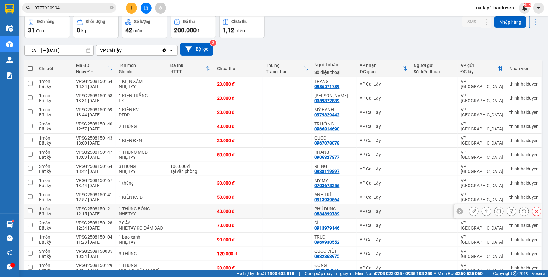
click at [276, 208] on td at bounding box center [286, 211] width 49 height 14
checkbox input "true"
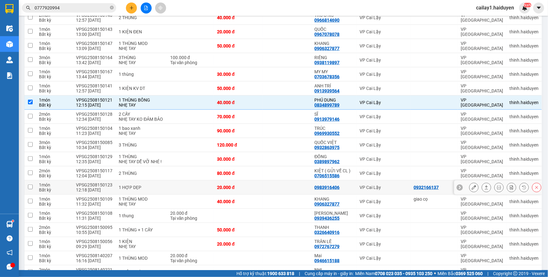
scroll to position [171, 0]
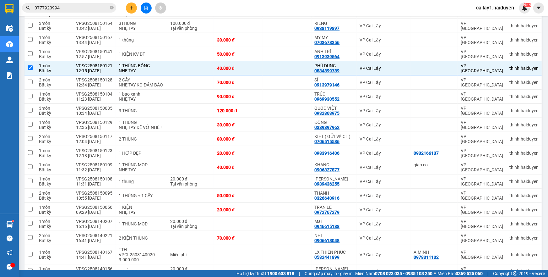
click at [70, 7] on input "0777920994" at bounding box center [72, 7] width 74 height 7
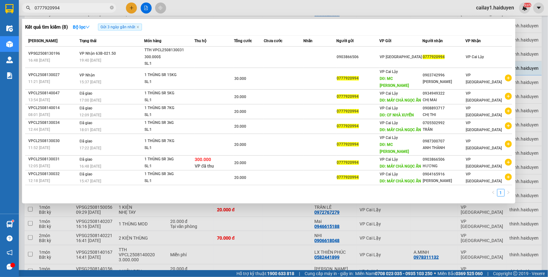
click at [70, 7] on input "0777920994" at bounding box center [72, 7] width 74 height 7
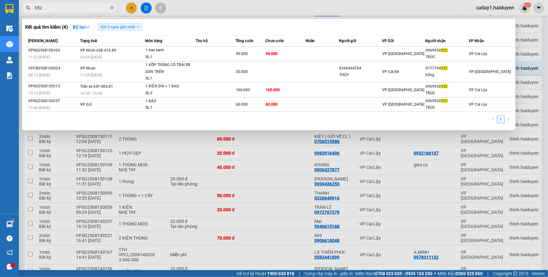
type input "552"
click at [197, 10] on div at bounding box center [274, 138] width 548 height 277
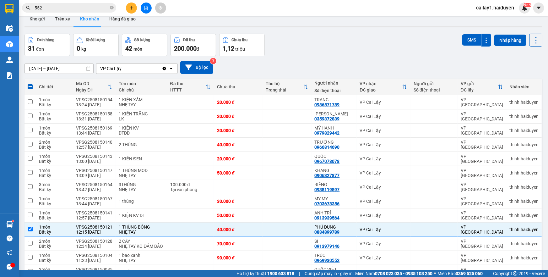
scroll to position [0, 0]
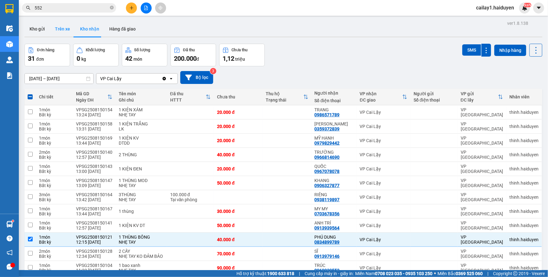
click at [52, 30] on button "Trên xe" at bounding box center [62, 28] width 25 height 15
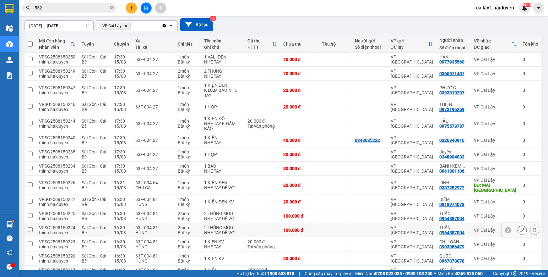
scroll to position [85, 0]
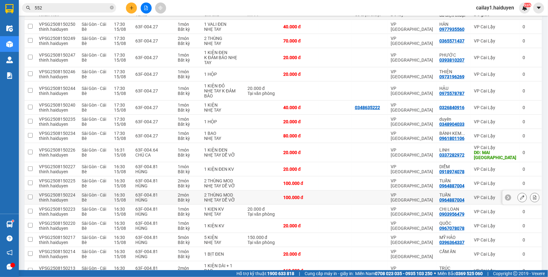
click at [362, 195] on div at bounding box center [370, 197] width 30 height 5
checkbox input "true"
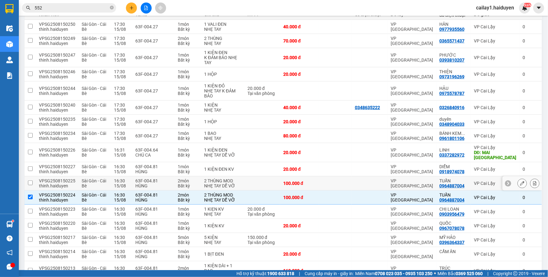
click at [366, 181] on div at bounding box center [370, 183] width 30 height 5
checkbox input "true"
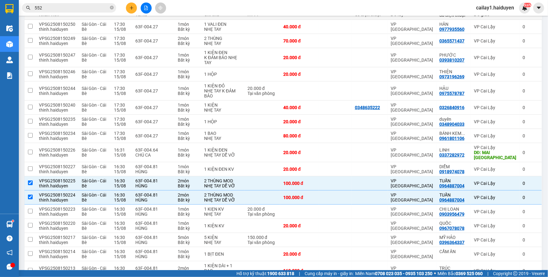
click at [65, 9] on input "552" at bounding box center [72, 7] width 74 height 7
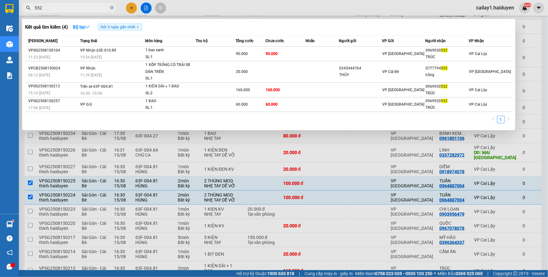
click at [65, 9] on input "552" at bounding box center [72, 7] width 74 height 7
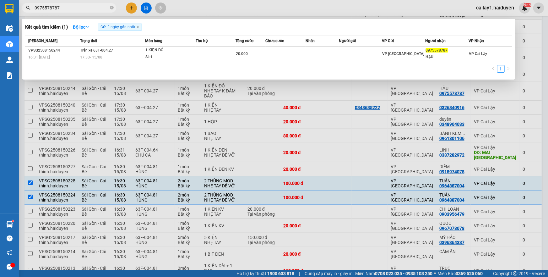
type input "0975578787"
click at [376, 9] on div at bounding box center [274, 138] width 548 height 277
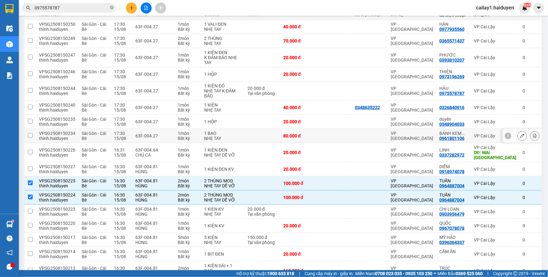
click at [391, 132] on div "VP [GEOGRAPHIC_DATA]" at bounding box center [412, 136] width 42 height 10
checkbox input "true"
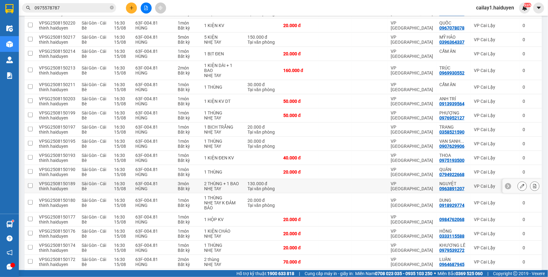
scroll to position [342, 0]
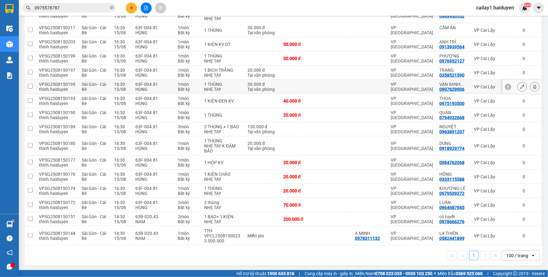
click at [367, 84] on div at bounding box center [370, 86] width 30 height 5
checkbox input "true"
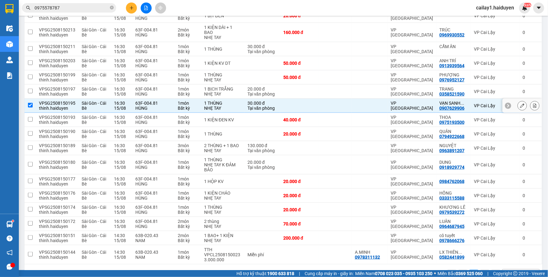
scroll to position [314, 0]
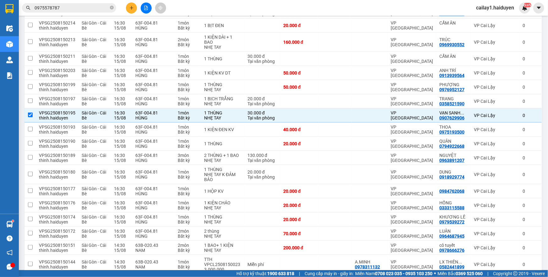
click at [100, 8] on input "0975578787" at bounding box center [72, 7] width 74 height 7
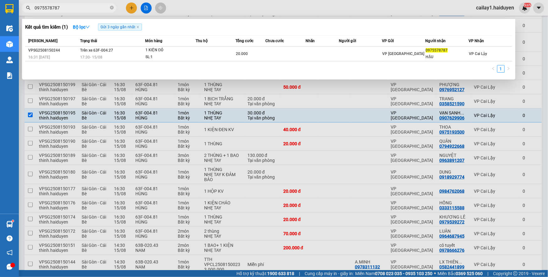
click at [100, 8] on input "0975578787" at bounding box center [72, 7] width 74 height 7
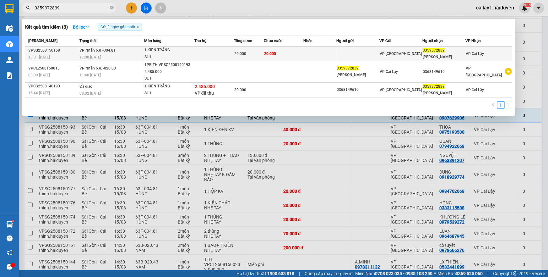
type input "0359372839"
click at [133, 54] on div "17:08 [DATE]" at bounding box center [111, 57] width 64 height 7
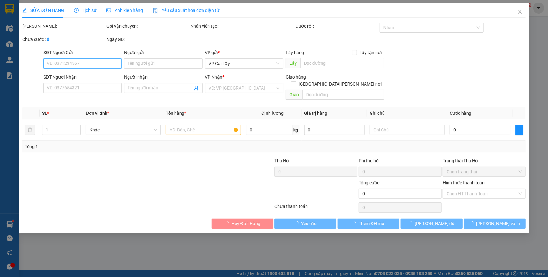
type input "0359372839"
type input "[PERSON_NAME]"
type input "20.000"
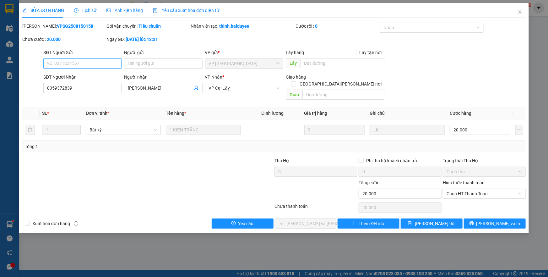
drag, startPoint x: 451, startPoint y: 188, endPoint x: 451, endPoint y: 193, distance: 5.0
click at [451, 189] on span "Chọn HT Thanh Toán" at bounding box center [483, 193] width 75 height 9
click at [451, 198] on div "Tại văn phòng" at bounding box center [483, 198] width 75 height 7
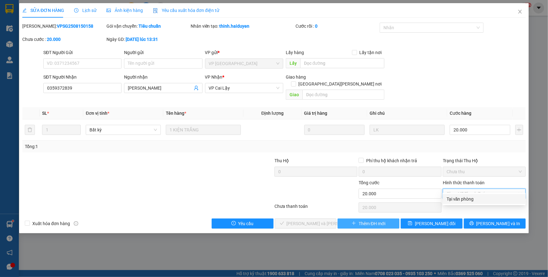
type input "0"
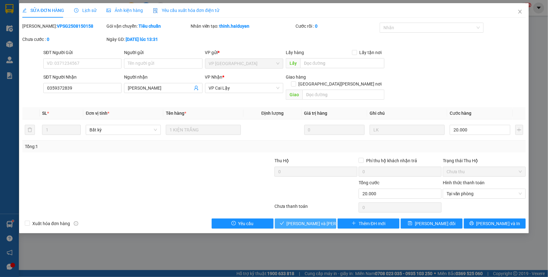
click at [324, 220] on span "[PERSON_NAME] và Giao hàng" at bounding box center [329, 223] width 85 height 7
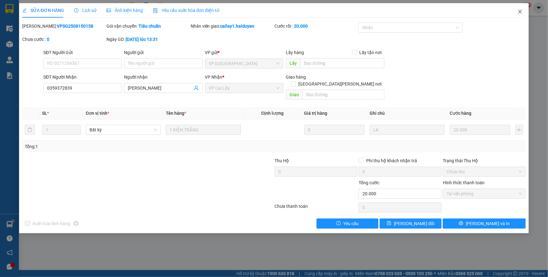
click at [521, 12] on icon "close" at bounding box center [519, 11] width 5 height 5
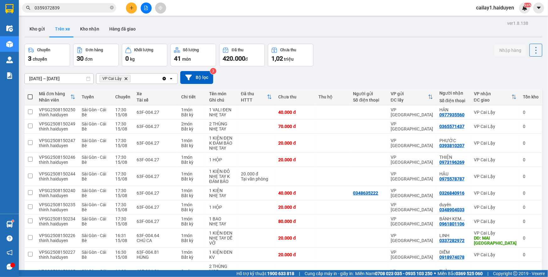
click at [85, 7] on input "0359372839" at bounding box center [72, 7] width 74 height 7
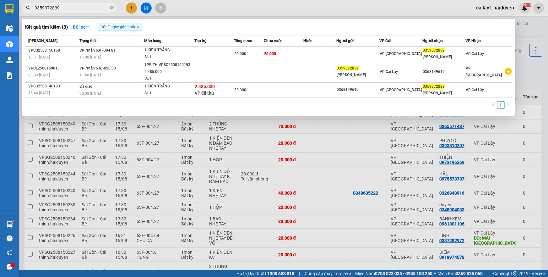
click at [85, 7] on input "0359372839" at bounding box center [72, 7] width 74 height 7
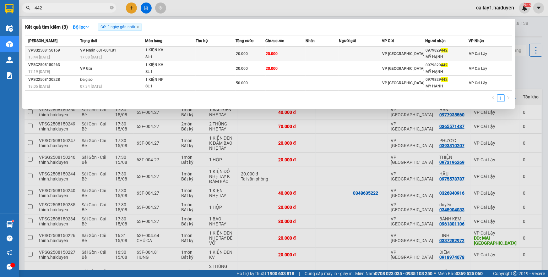
type input "442"
click at [135, 54] on div "17:08 [DATE]" at bounding box center [112, 57] width 65 height 7
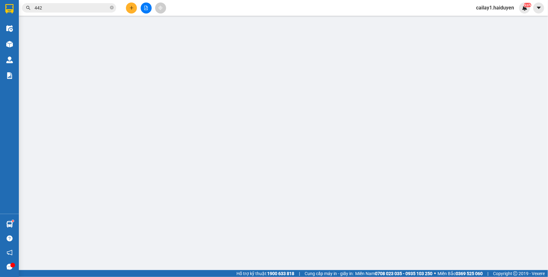
type input "0979829442"
type input "MỸ HẠNH"
type input "20.000"
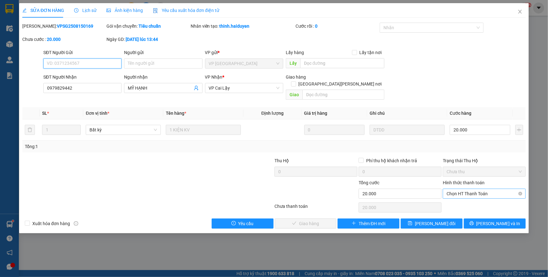
click at [460, 189] on span "Chọn HT Thanh Toán" at bounding box center [483, 193] width 75 height 9
drag, startPoint x: 456, startPoint y: 197, endPoint x: 371, endPoint y: 204, distance: 86.0
click at [456, 199] on div "Tại văn phòng" at bounding box center [483, 198] width 75 height 7
type input "0"
click at [317, 218] on button "[PERSON_NAME] và Giao hàng" at bounding box center [306, 223] width 62 height 10
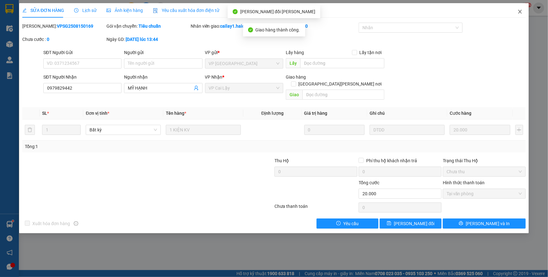
click at [520, 12] on icon "close" at bounding box center [519, 12] width 3 height 4
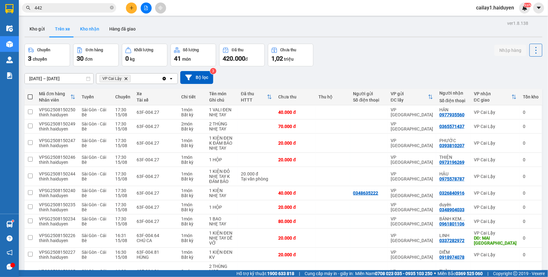
click at [82, 30] on button "Kho nhận" at bounding box center [89, 28] width 29 height 15
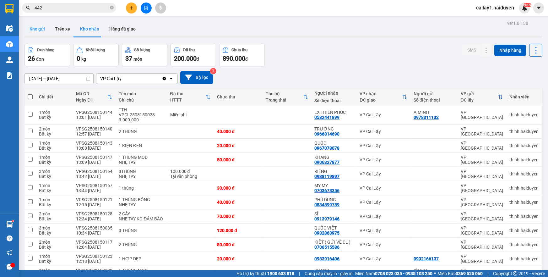
click at [28, 28] on button "Kho gửi" at bounding box center [36, 28] width 25 height 15
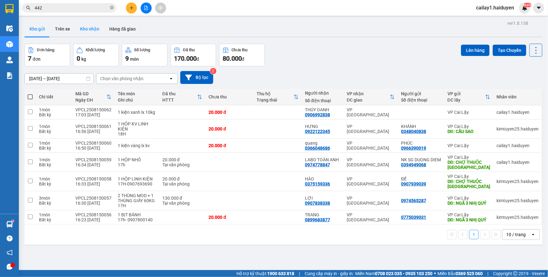
click at [91, 28] on button "Kho nhận" at bounding box center [89, 28] width 29 height 15
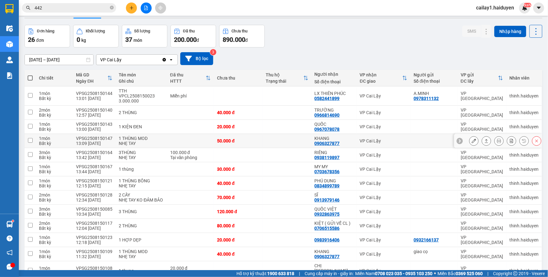
scroll to position [28, 0]
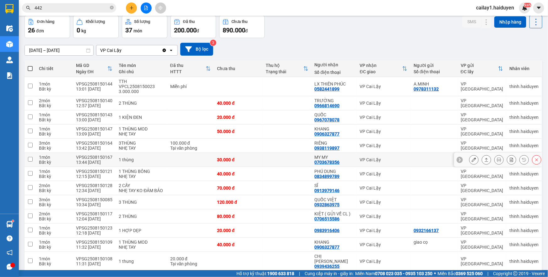
drag, startPoint x: 297, startPoint y: 154, endPoint x: 389, endPoint y: 162, distance: 92.7
click at [296, 154] on td at bounding box center [286, 160] width 49 height 14
checkbox input "true"
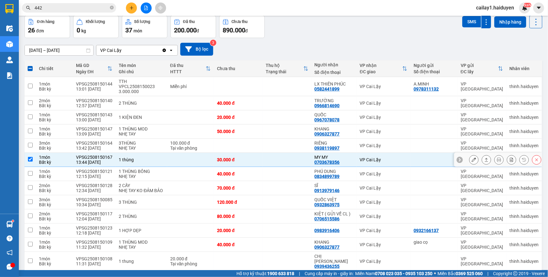
click at [472, 157] on icon at bounding box center [474, 159] width 4 height 4
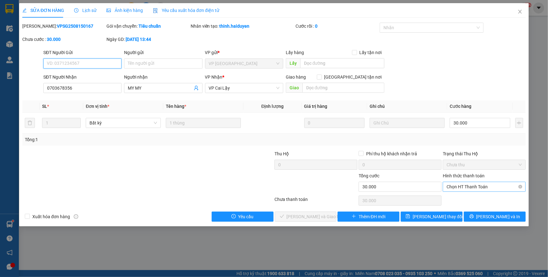
type input "0703678356"
type input "MY MY"
type input "30.000"
click at [479, 187] on span "Chọn HT Thanh Toán" at bounding box center [483, 186] width 75 height 9
click at [476, 196] on div "Tại văn phòng" at bounding box center [483, 198] width 75 height 7
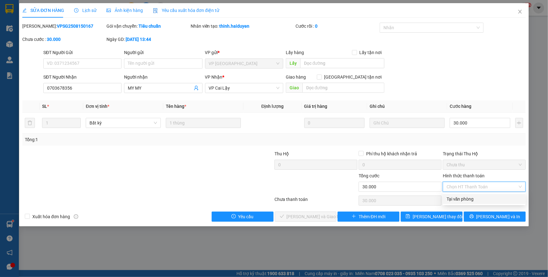
type input "0"
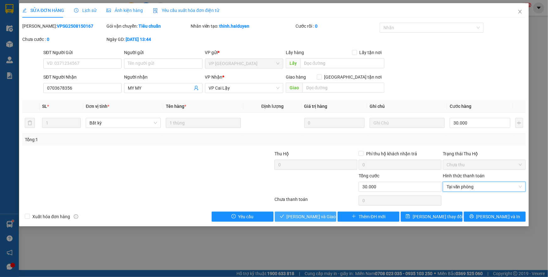
click at [312, 216] on span "[PERSON_NAME] và Giao hàng" at bounding box center [317, 216] width 60 height 7
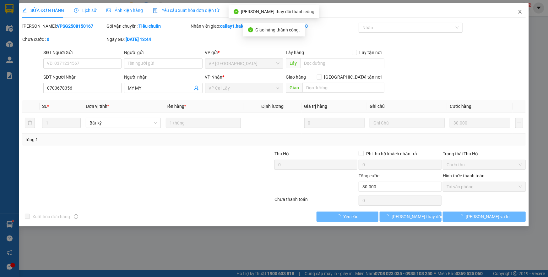
click at [521, 12] on icon "close" at bounding box center [519, 11] width 5 height 5
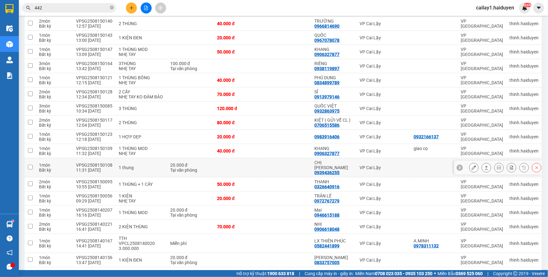
scroll to position [114, 0]
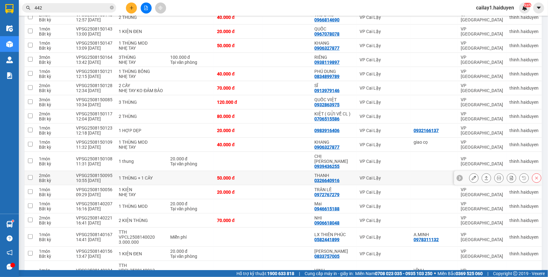
click at [321, 178] on div "0326640916" at bounding box center [327, 180] width 25 height 5
copy div "0326640916"
click at [111, 8] on icon "close-circle" at bounding box center [112, 8] width 4 height 4
paste input "0326640916"
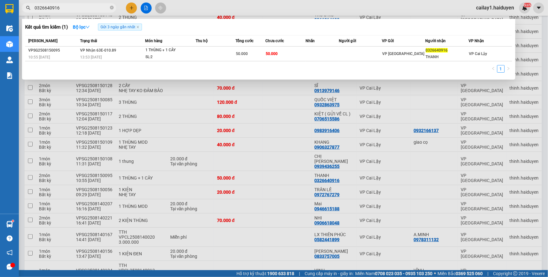
type input "0326640916"
click at [205, 10] on div at bounding box center [274, 138] width 548 height 277
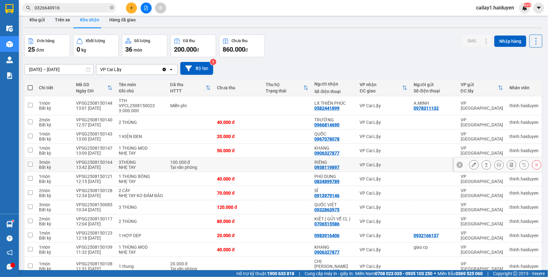
scroll to position [0, 0]
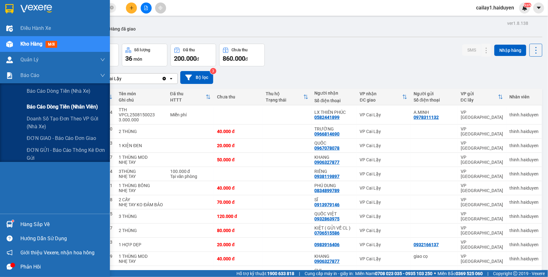
click at [66, 105] on span "Báo cáo dòng tiền (nhân viên)" at bounding box center [62, 107] width 71 height 8
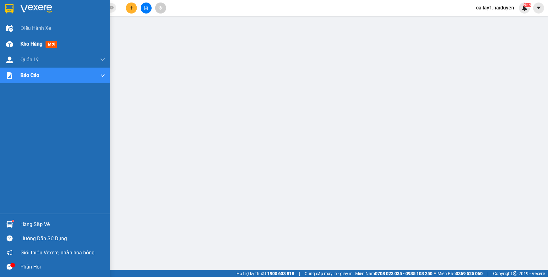
click at [33, 47] on span "Kho hàng" at bounding box center [31, 44] width 22 height 6
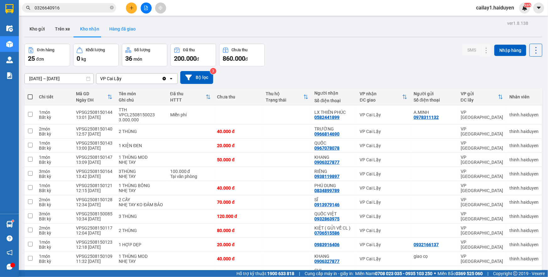
click at [126, 29] on button "Hàng đã giao" at bounding box center [122, 28] width 36 height 15
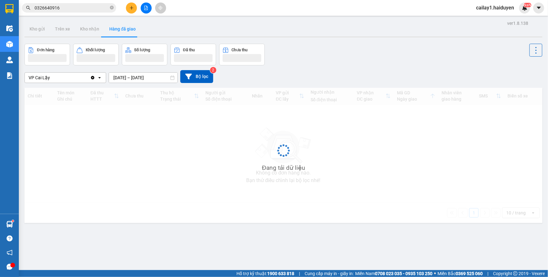
click at [126, 29] on button "Hàng đã giao" at bounding box center [122, 28] width 36 height 15
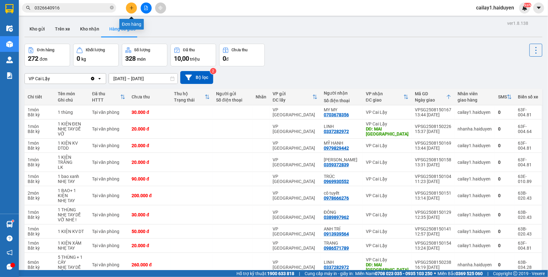
click at [130, 3] on button at bounding box center [131, 8] width 11 height 11
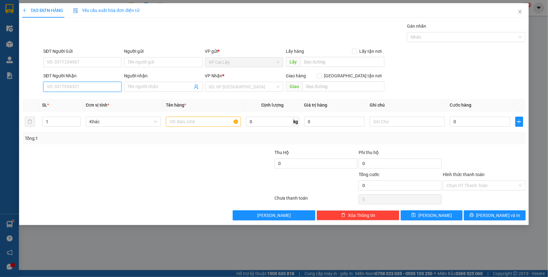
click at [95, 83] on input "SĐT Người Nhận" at bounding box center [82, 87] width 78 height 10
type input "0909951317"
click at [88, 96] on div "0909951317 - TRÚC MAI" at bounding box center [82, 99] width 71 height 7
type input "TRÚC MAI"
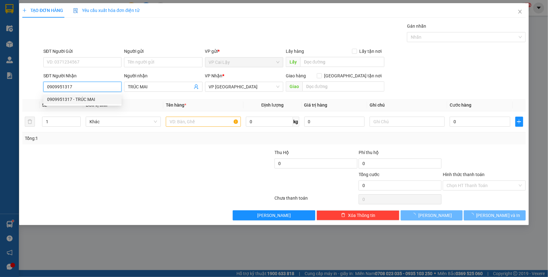
type input "20.000"
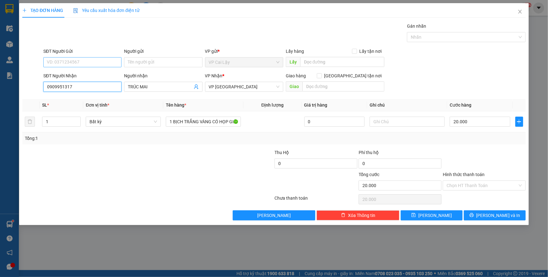
type input "0909951317"
click at [65, 58] on input "SĐT Người Gửi" at bounding box center [82, 62] width 78 height 10
click at [101, 43] on div "Gói vận chuyển * Tiêu chuẩn Gán nhãn Nhãn" at bounding box center [284, 34] width 485 height 22
drag, startPoint x: 81, startPoint y: 86, endPoint x: 7, endPoint y: 88, distance: 74.1
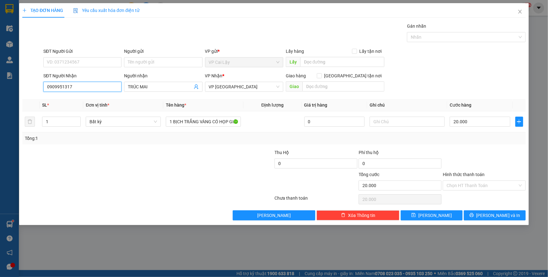
click at [7, 88] on div "TẠO ĐƠN HÀNG Yêu cầu xuất hóa đơn điện tử Transit Pickup Surcharge Ids Transit …" at bounding box center [274, 138] width 548 height 277
click at [70, 61] on input "SĐT Người Gửi" at bounding box center [82, 62] width 78 height 10
paste input "0909951317"
click at [85, 63] on input "0909951317" at bounding box center [82, 62] width 78 height 10
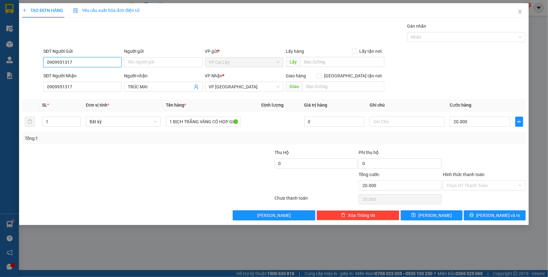
type input "0909951317"
click at [158, 151] on div at bounding box center [106, 160] width 168 height 22
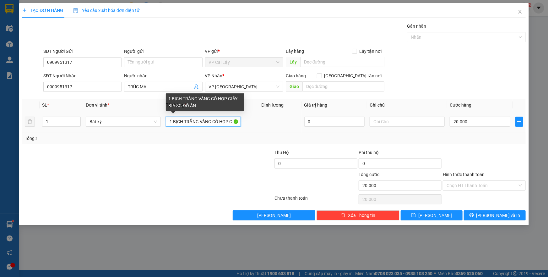
scroll to position [0, 32]
drag, startPoint x: 172, startPoint y: 123, endPoint x: 548, endPoint y: 135, distance: 375.4
click at [548, 129] on div "TẠO ĐƠN HÀNG Yêu cầu xuất hóa đơn điện tử Transit Pickup Surcharge Ids Transit …" at bounding box center [274, 138] width 548 height 277
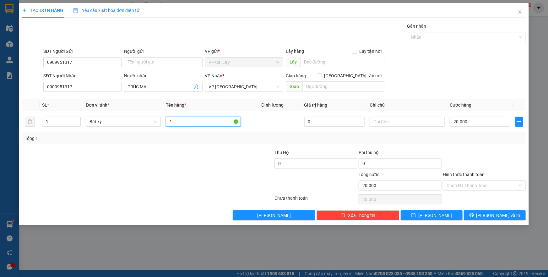
scroll to position [0, 0]
type input "1 kiện trắng"
drag, startPoint x: 480, startPoint y: 184, endPoint x: 478, endPoint y: 190, distance: 6.8
click at [480, 184] on input "Hình thức thanh toán" at bounding box center [481, 185] width 71 height 9
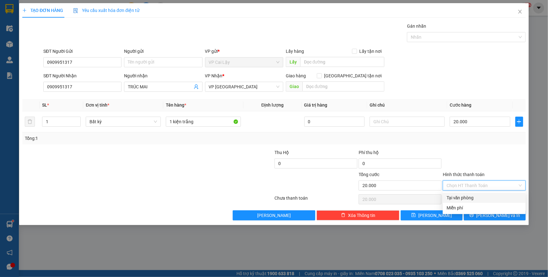
drag, startPoint x: 477, startPoint y: 196, endPoint x: 505, endPoint y: 179, distance: 32.8
click at [477, 196] on div "Tại văn phòng" at bounding box center [483, 197] width 75 height 7
type input "0"
drag, startPoint x: 514, startPoint y: 170, endPoint x: 496, endPoint y: 203, distance: 37.7
click at [512, 170] on div at bounding box center [484, 160] width 84 height 22
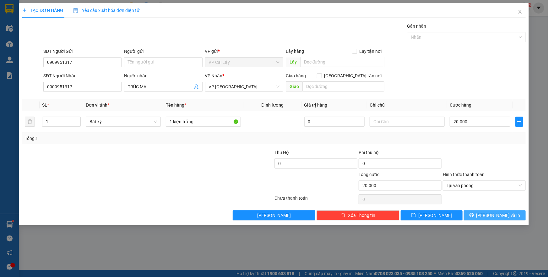
click at [493, 213] on span "[PERSON_NAME] và In" at bounding box center [498, 215] width 44 height 7
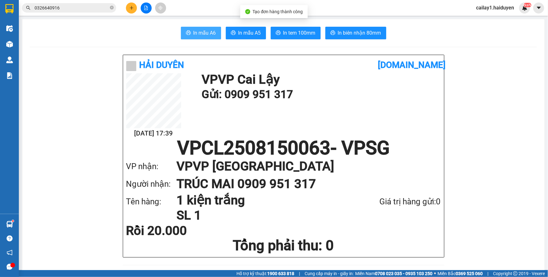
click at [198, 35] on span "In mẫu A6" at bounding box center [204, 33] width 23 height 8
click at [199, 142] on h1 "VPCL2508150063 - VPSG" at bounding box center [283, 147] width 315 height 19
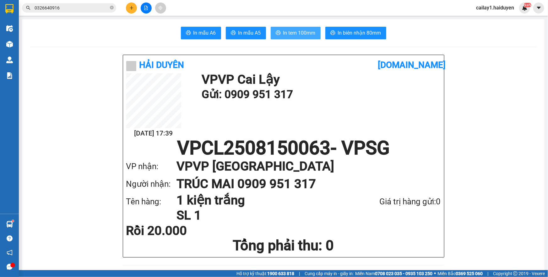
click at [303, 31] on span "In tem 100mm" at bounding box center [299, 33] width 32 height 8
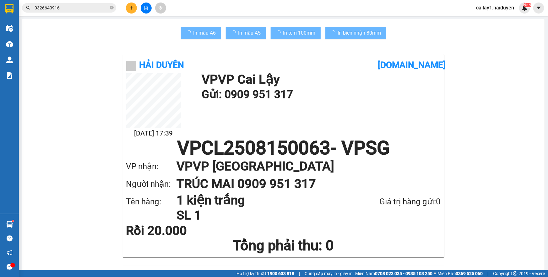
click at [303, 134] on div "[PERSON_NAME] [DOMAIN_NAME] [DATE] 17:39 VP VP [PERSON_NAME] Lậy Gửi: 0909 951 …" at bounding box center [283, 156] width 321 height 202
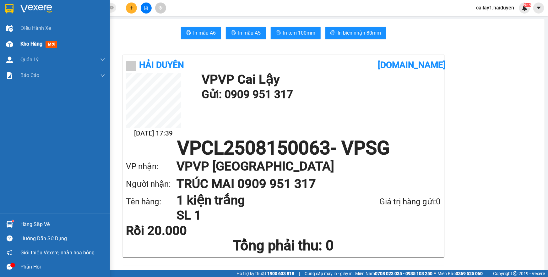
click at [17, 44] on div "Kho hàng mới" at bounding box center [55, 44] width 110 height 16
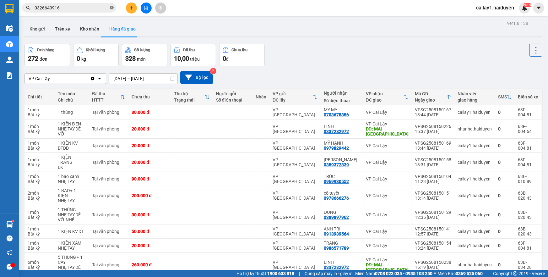
click at [111, 7] on icon "close-circle" at bounding box center [112, 8] width 4 height 4
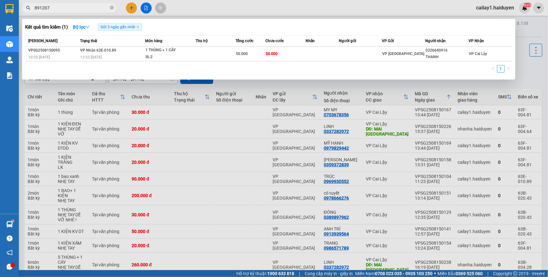
type input "891207"
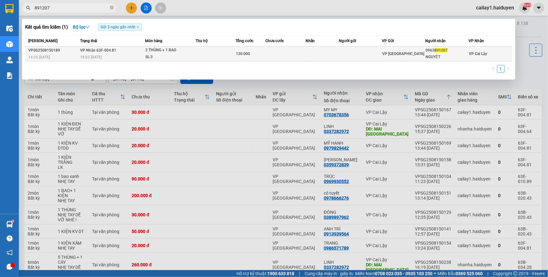
click at [155, 50] on div "2 THÙNG + 1 BAO" at bounding box center [168, 50] width 47 height 7
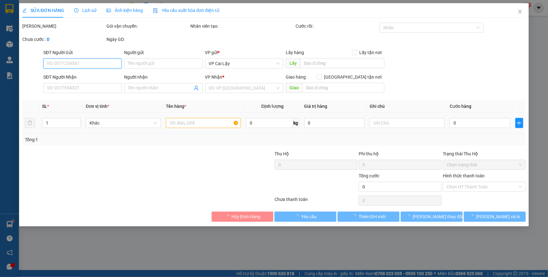
type input "0963891207"
type input "NGUYỆT"
type input "130.000"
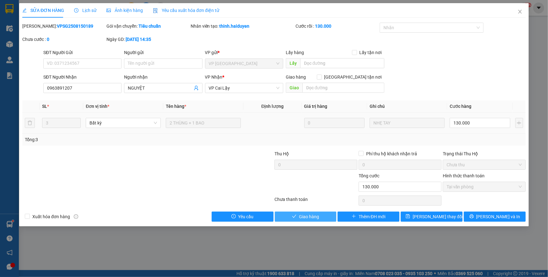
click at [313, 215] on span "Giao hàng" at bounding box center [309, 216] width 20 height 7
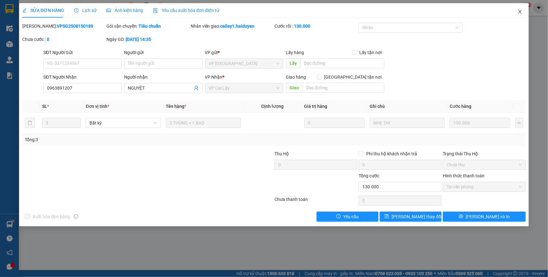
click at [519, 13] on icon "close" at bounding box center [519, 12] width 3 height 4
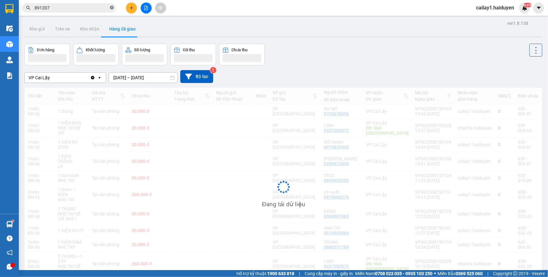
click at [110, 8] on icon "close-circle" at bounding box center [112, 8] width 4 height 4
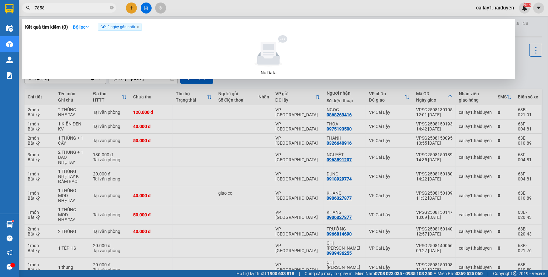
click at [78, 6] on input "7858" at bounding box center [72, 7] width 74 height 7
type input "9272"
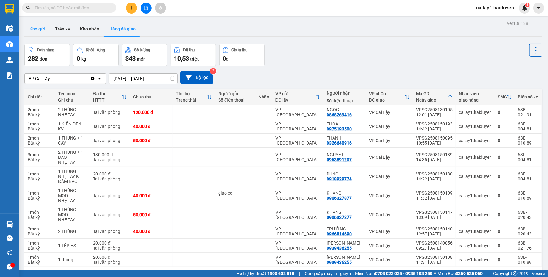
click at [26, 28] on button "Kho gửi" at bounding box center [36, 28] width 25 height 15
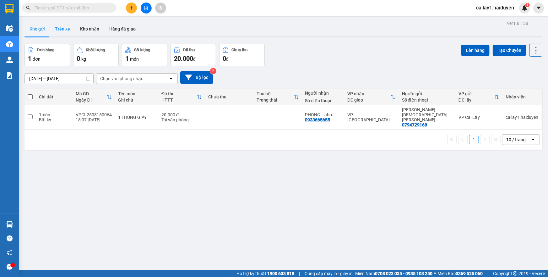
click at [61, 24] on button "Trên xe" at bounding box center [62, 28] width 25 height 15
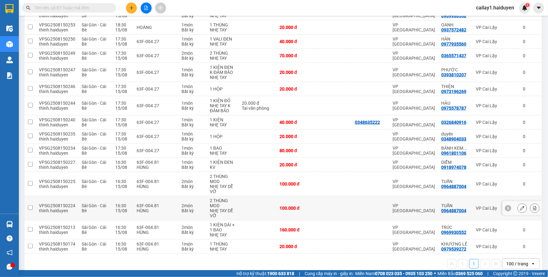
scroll to position [207, 0]
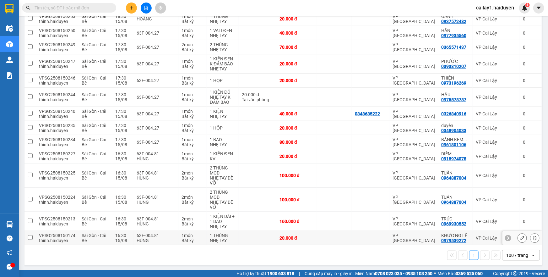
click at [360, 238] on div at bounding box center [370, 237] width 31 height 5
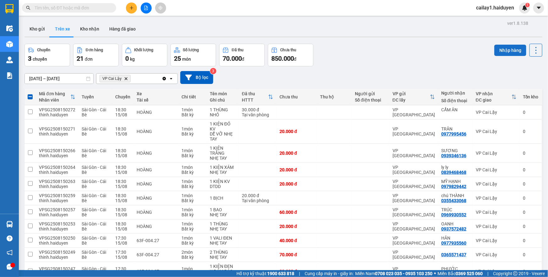
scroll to position [0, 0]
click at [506, 49] on button "Nhập hàng" at bounding box center [510, 50] width 32 height 11
checkbox input "false"
click at [93, 30] on button "Kho nhận" at bounding box center [89, 28] width 29 height 15
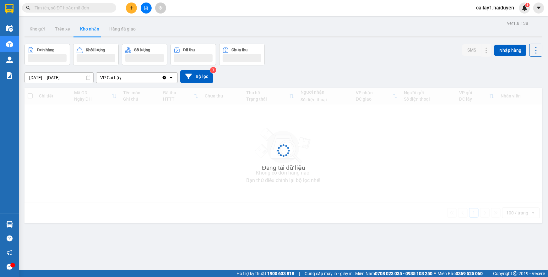
click at [93, 30] on button "Kho nhận" at bounding box center [89, 28] width 29 height 15
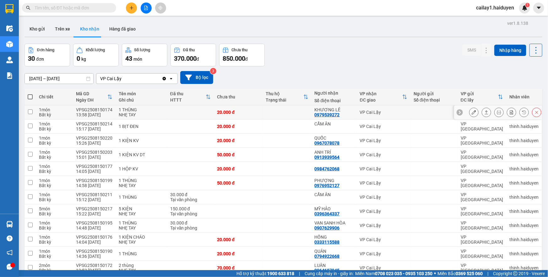
click at [469, 113] on div at bounding box center [473, 111] width 9 height 9
click at [482, 112] on button at bounding box center [486, 112] width 9 height 11
click at [472, 113] on icon at bounding box center [474, 112] width 4 height 4
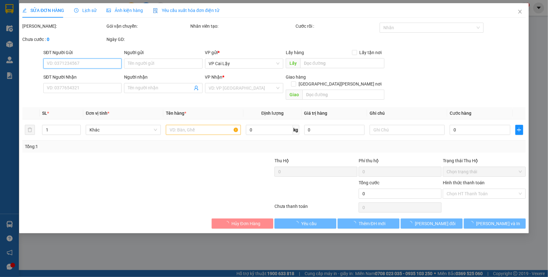
type input "0979539272"
type input "KHƯƠNG LÊ"
type input "20.000"
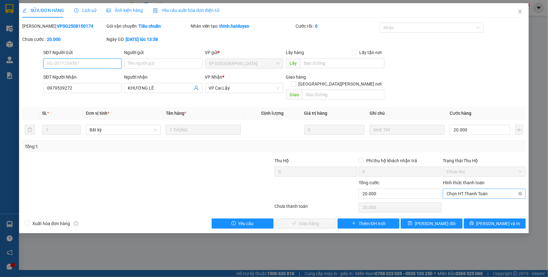
click at [466, 189] on span "Chọn HT Thanh Toán" at bounding box center [483, 193] width 75 height 9
click at [456, 198] on div "Tại văn phòng" at bounding box center [483, 198] width 75 height 7
type input "0"
click at [322, 220] on span "[PERSON_NAME] và Giao hàng" at bounding box center [329, 223] width 85 height 7
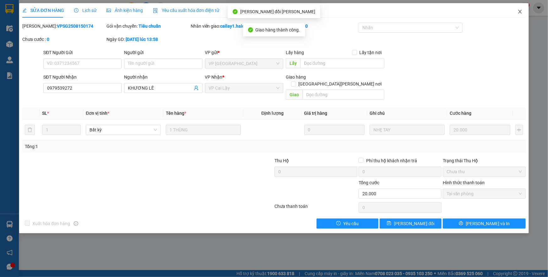
click at [521, 9] on icon "close" at bounding box center [519, 11] width 5 height 5
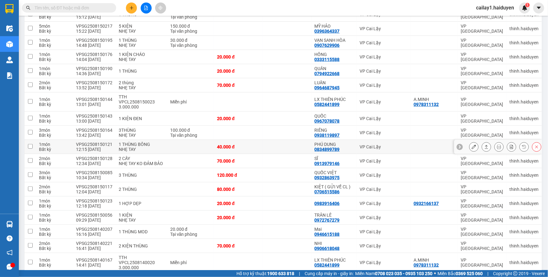
scroll to position [171, 0]
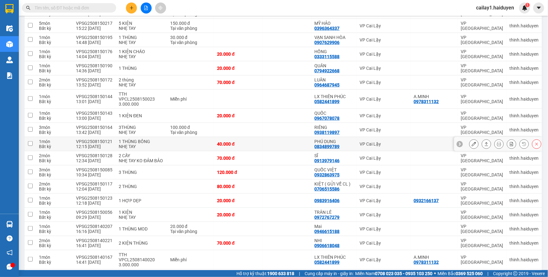
click at [288, 137] on td at bounding box center [286, 144] width 49 height 14
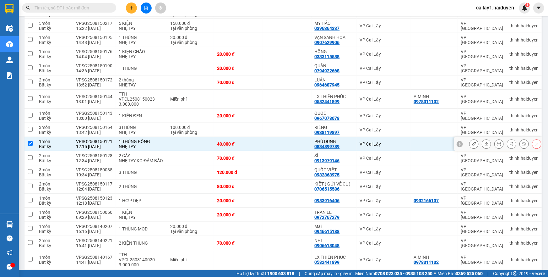
click at [296, 138] on td at bounding box center [286, 144] width 49 height 14
checkbox input "false"
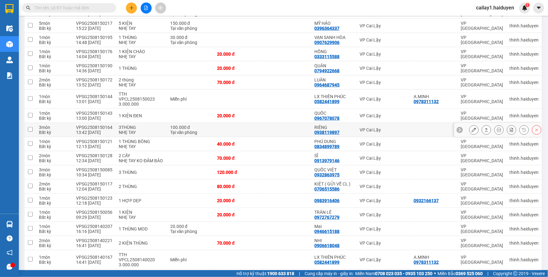
click at [303, 123] on td at bounding box center [286, 130] width 49 height 14
checkbox input "true"
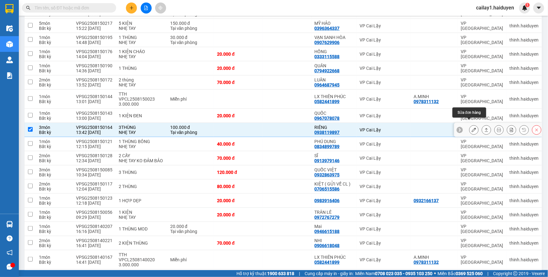
click at [472, 127] on icon at bounding box center [474, 129] width 4 height 4
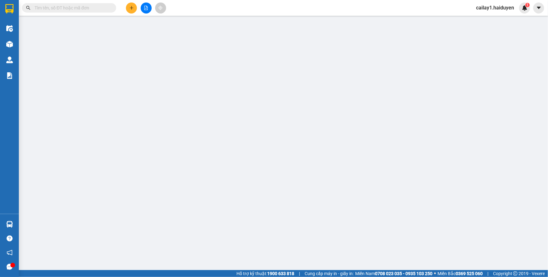
type input "0938119897"
type input "RIÊNG"
type input "100.000"
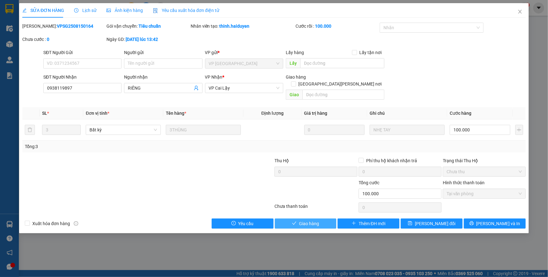
click at [302, 220] on span "Giao hàng" at bounding box center [309, 223] width 20 height 7
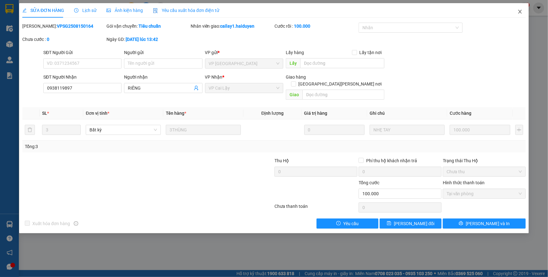
click at [518, 13] on icon "close" at bounding box center [519, 11] width 5 height 5
